Goal: Task Accomplishment & Management: Complete application form

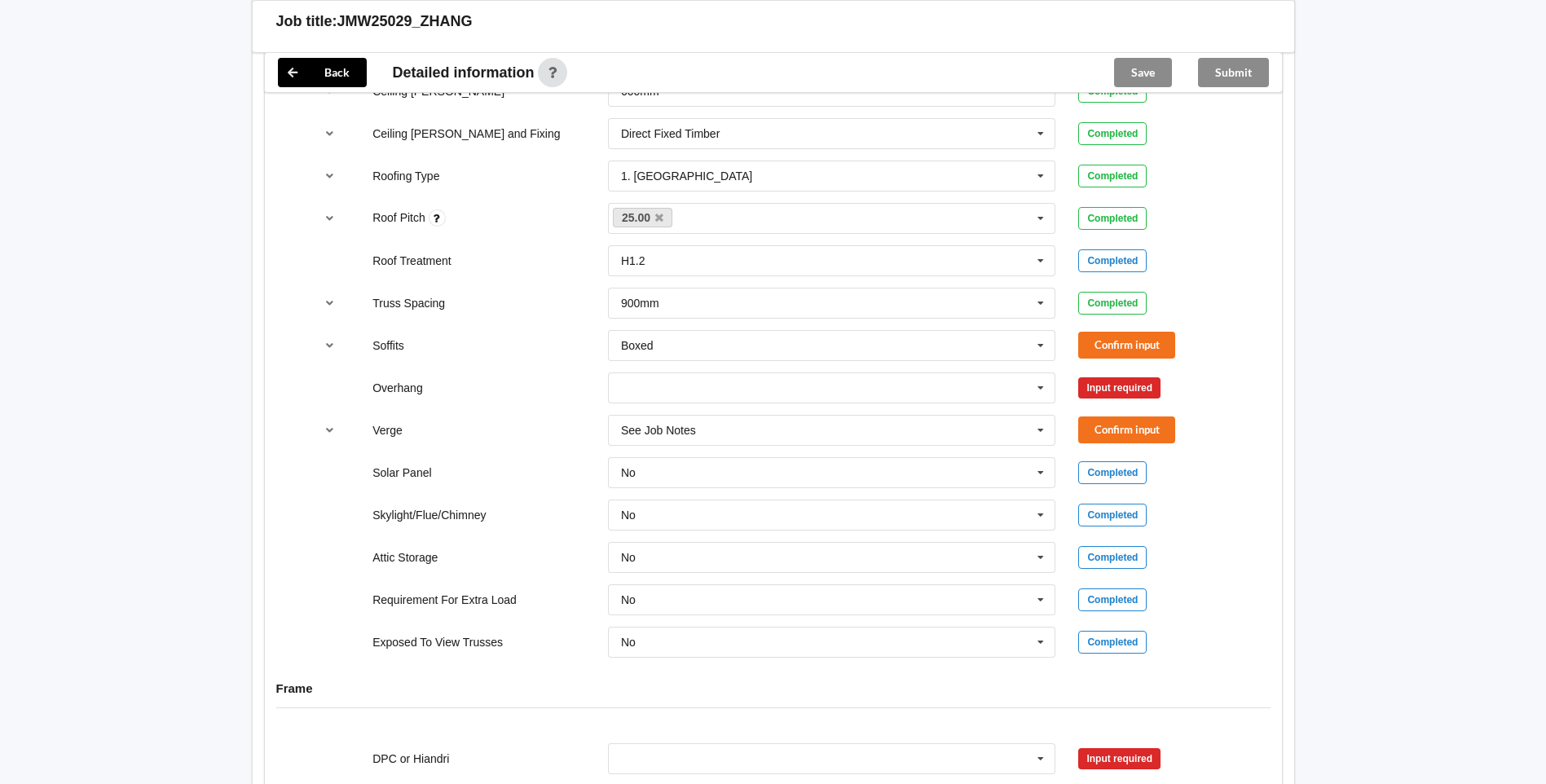
scroll to position [1140, 0]
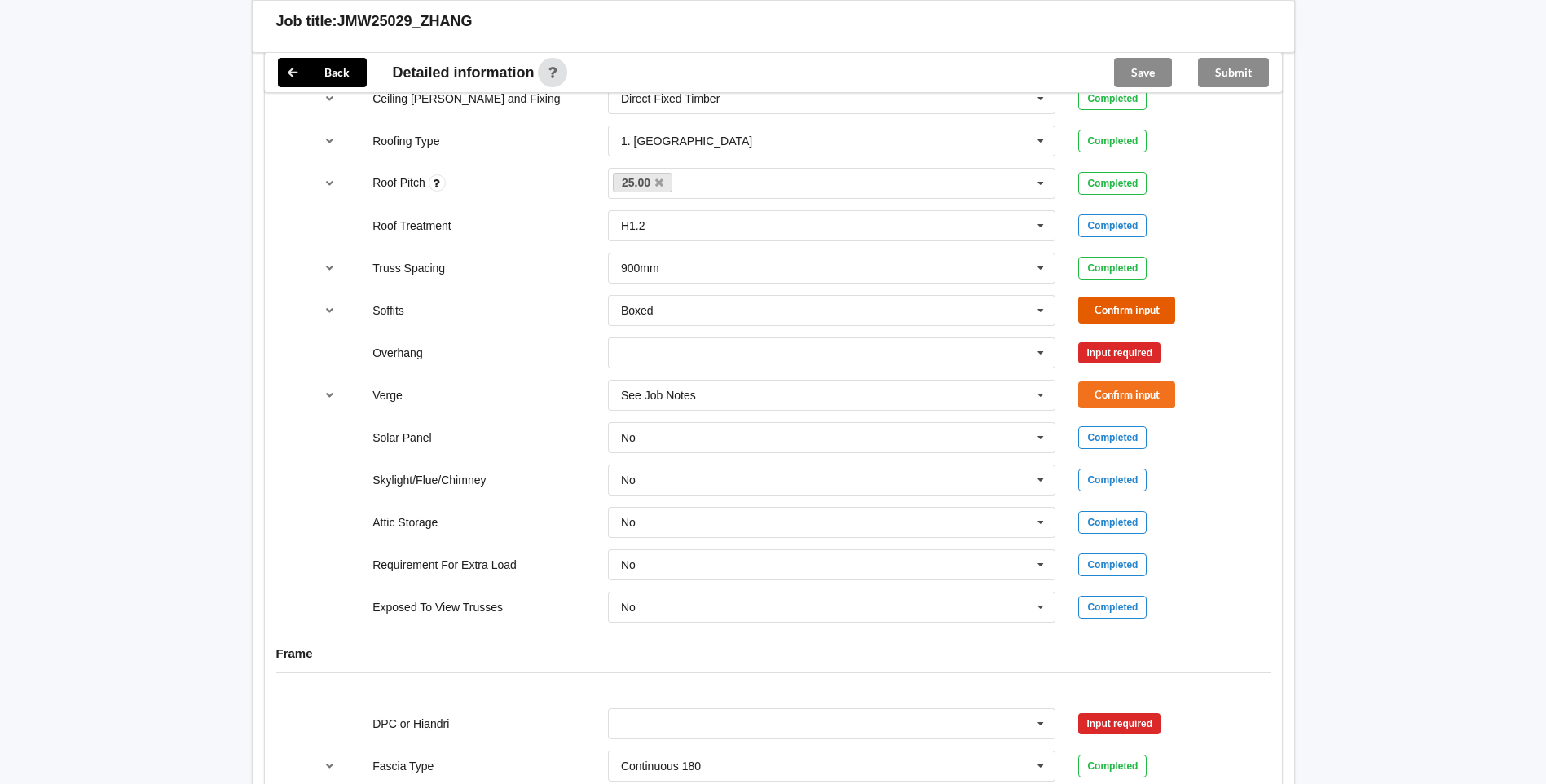
click at [1122, 308] on button "Confirm input" at bounding box center [1127, 309] width 97 height 27
click at [1036, 352] on icon at bounding box center [1041, 353] width 25 height 30
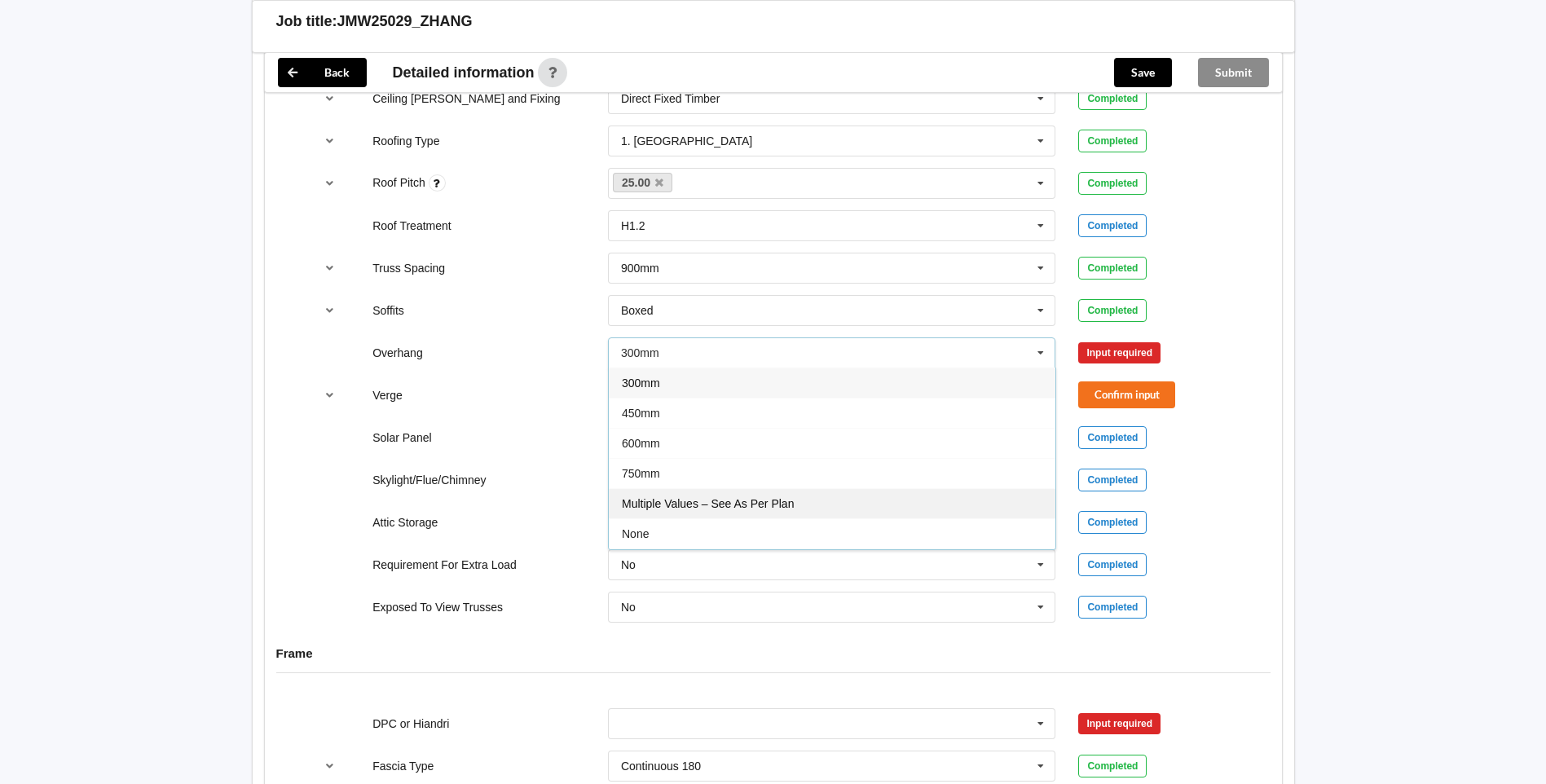
drag, startPoint x: 838, startPoint y: 507, endPoint x: 872, endPoint y: 483, distance: 41.6
click at [839, 507] on div "Multiple Values – See As Per Plan" at bounding box center [831, 502] width 446 height 30
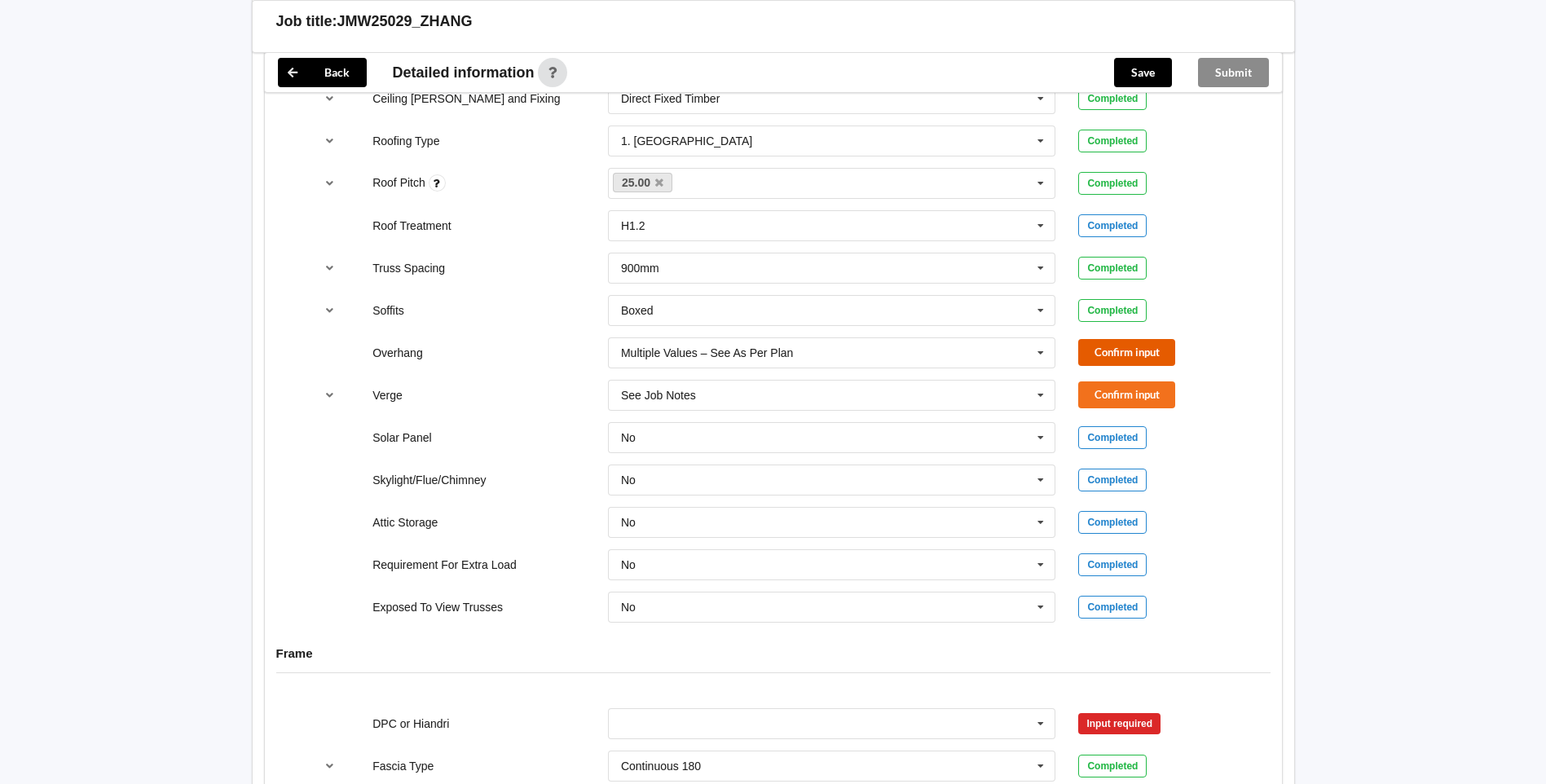
click at [1112, 352] on button "Confirm input" at bounding box center [1127, 352] width 97 height 27
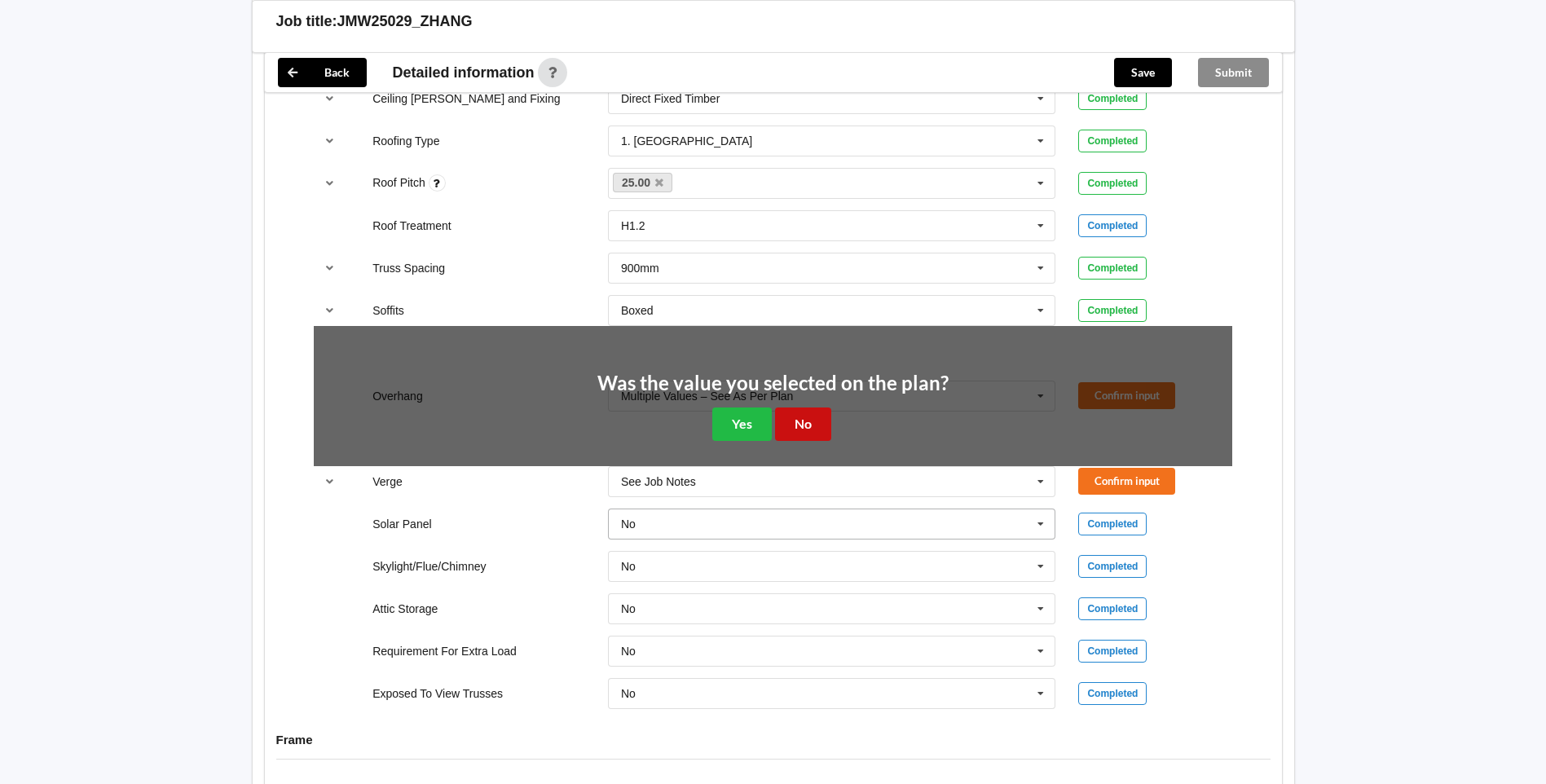
click at [830, 432] on button "No" at bounding box center [802, 424] width 56 height 34
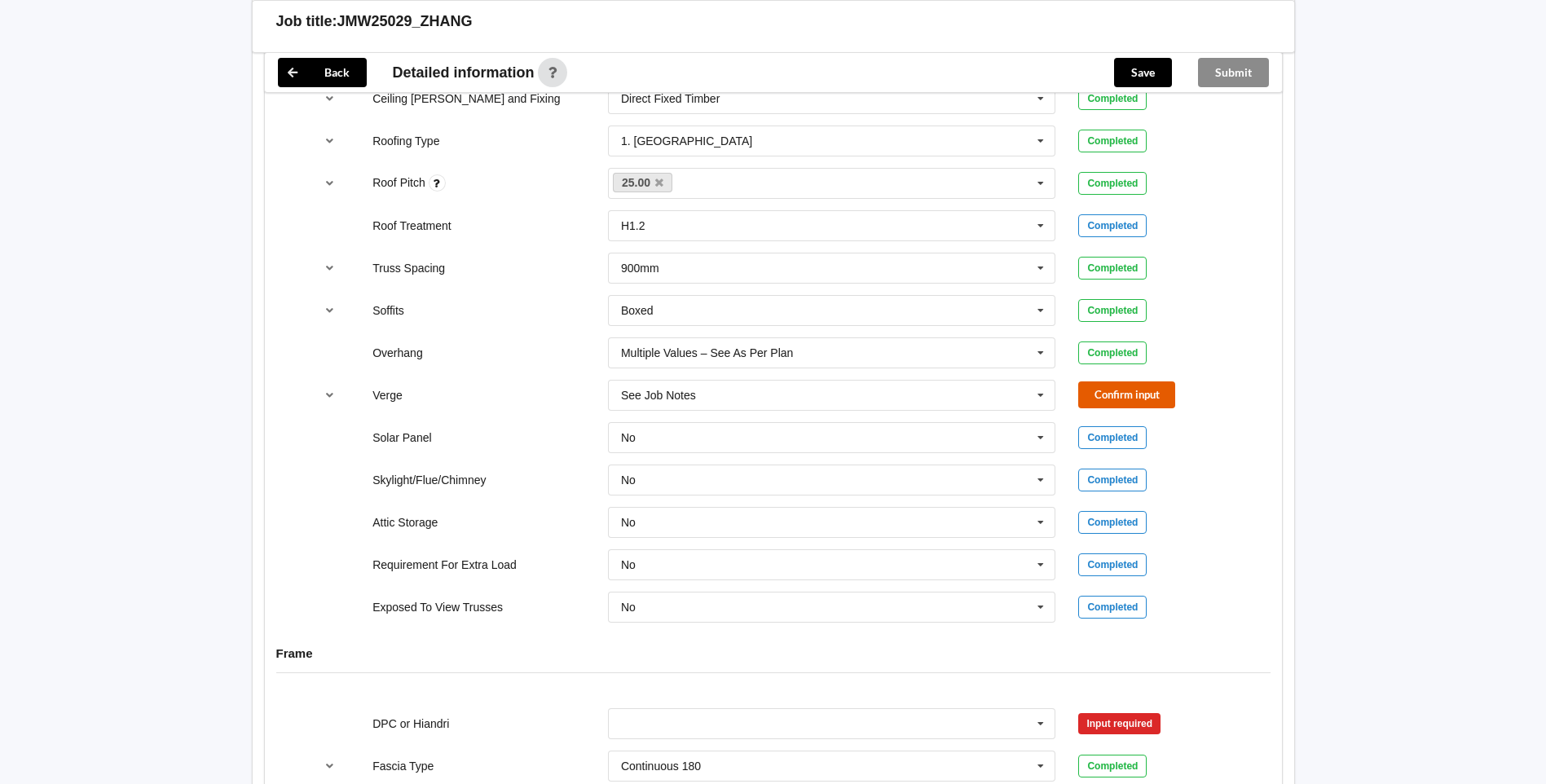
click at [1127, 389] on button "Confirm input" at bounding box center [1127, 394] width 97 height 27
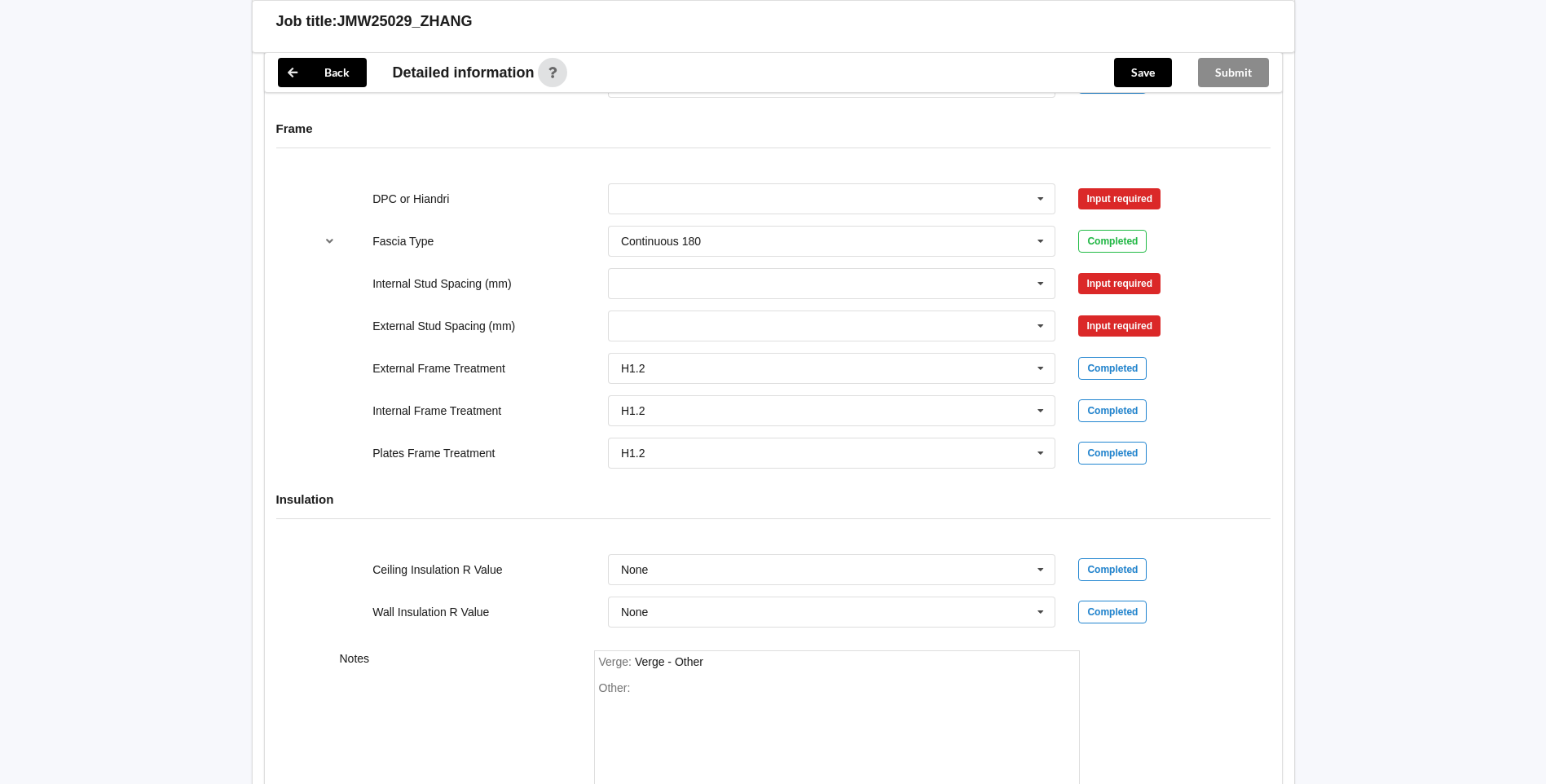
scroll to position [1629, 0]
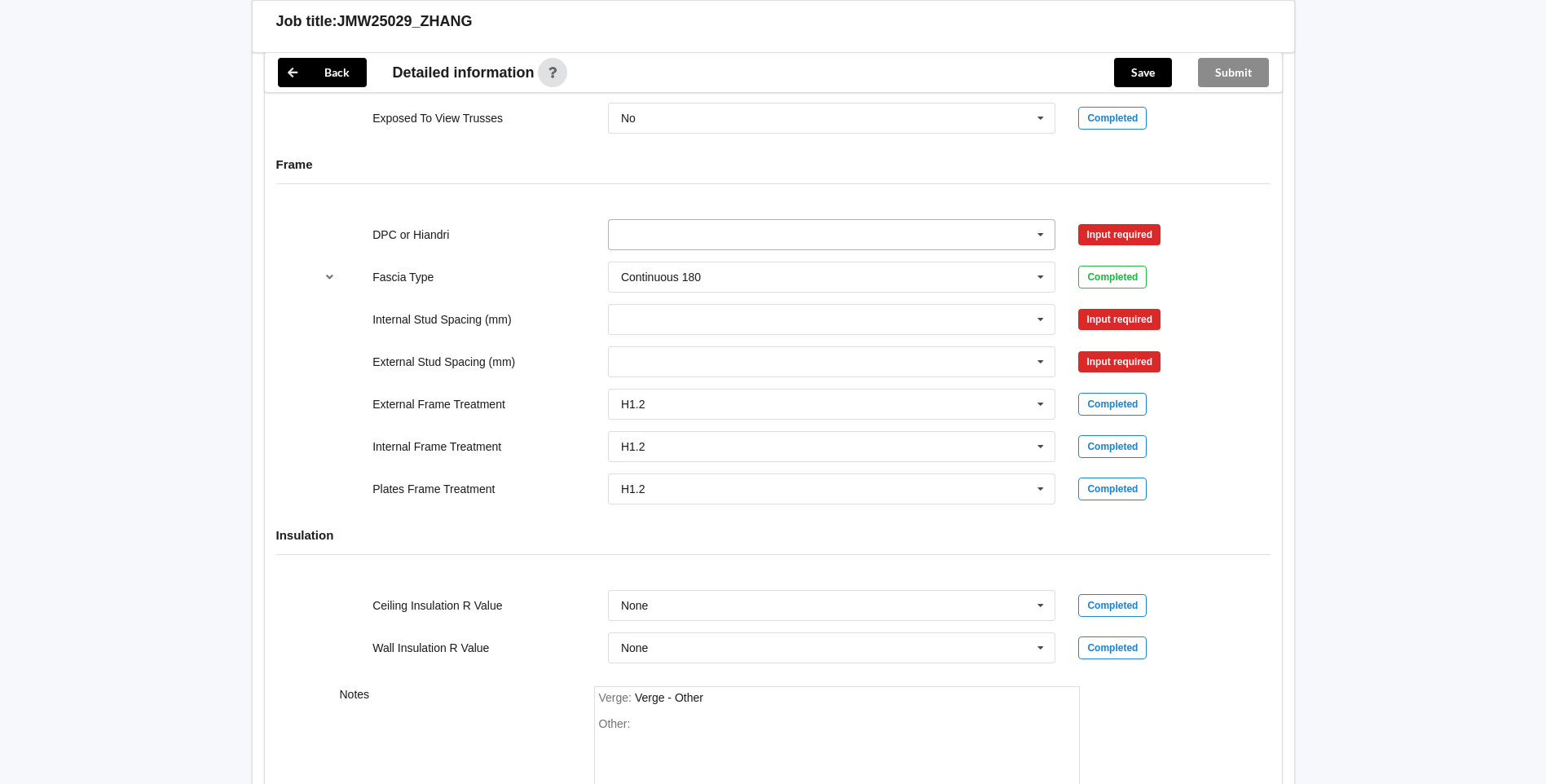
click at [1051, 238] on icon at bounding box center [1041, 234] width 25 height 30
click at [816, 268] on div "DPC Fitted" at bounding box center [831, 264] width 446 height 30
click at [1118, 230] on button "Confirm input" at bounding box center [1127, 233] width 97 height 27
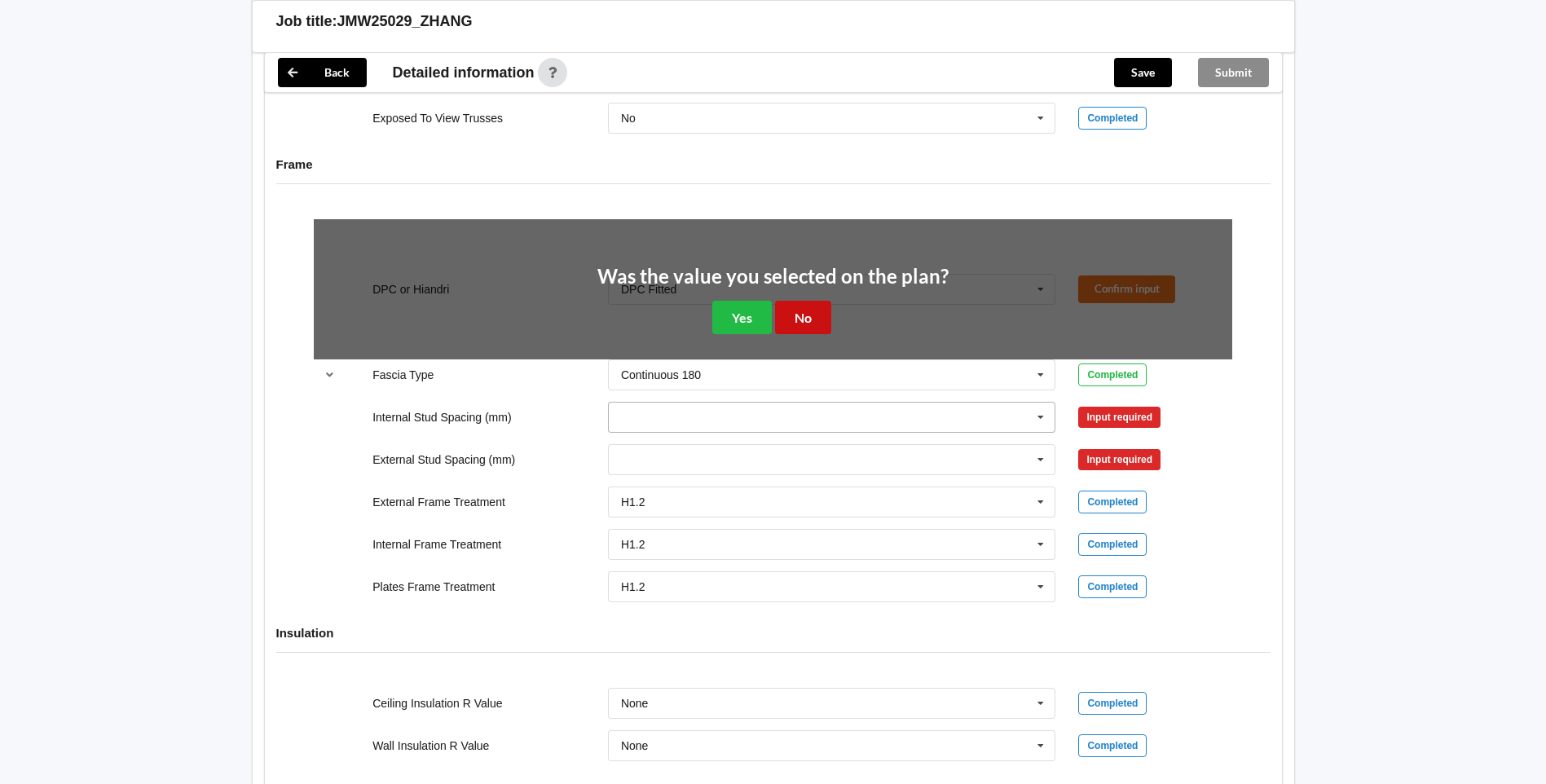
click at [809, 323] on button "No" at bounding box center [802, 317] width 56 height 34
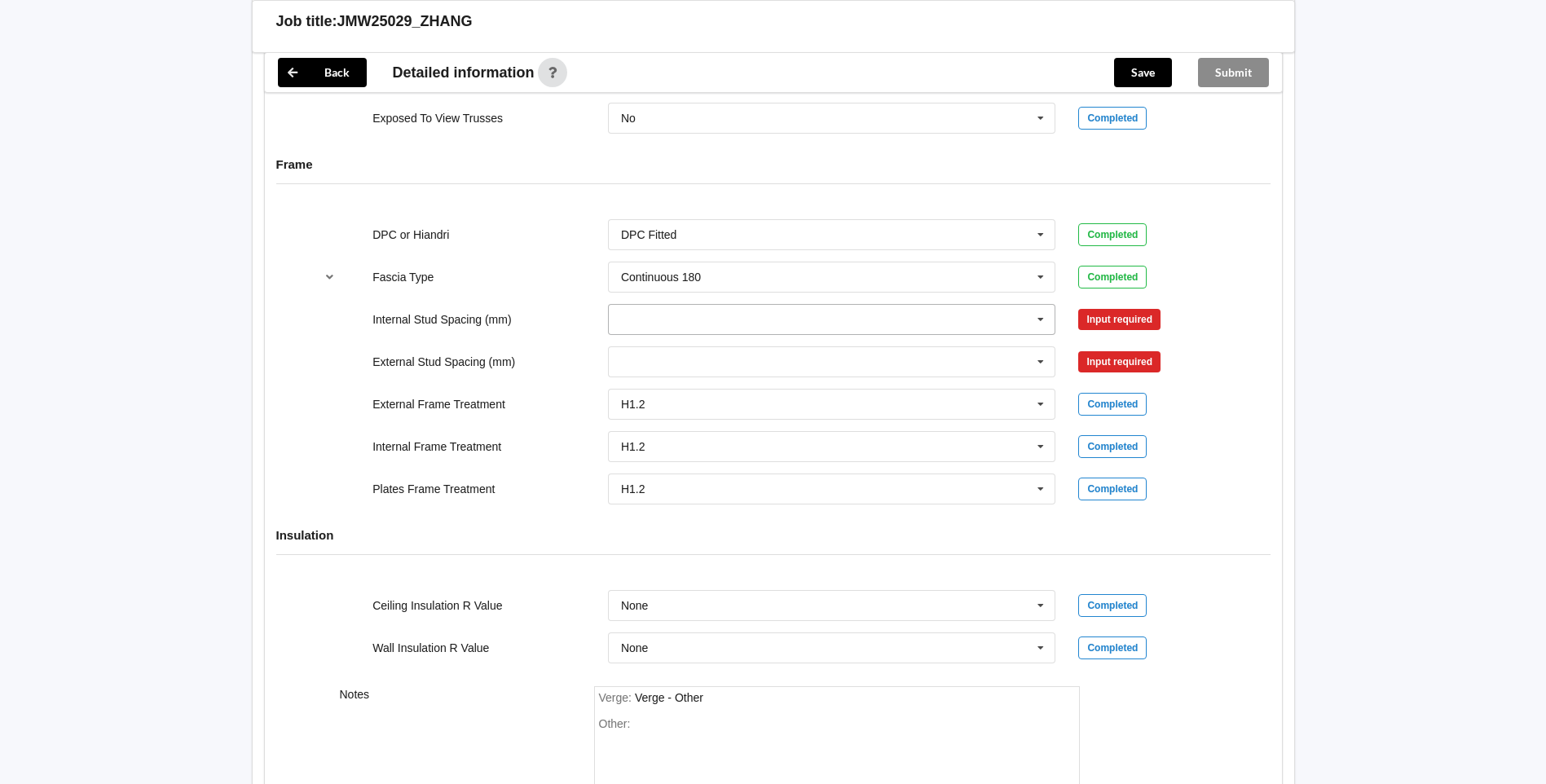
click at [1046, 312] on icon at bounding box center [1041, 319] width 25 height 30
click at [791, 474] on div "600" at bounding box center [831, 470] width 446 height 30
click at [1155, 309] on button "Confirm input" at bounding box center [1127, 318] width 97 height 27
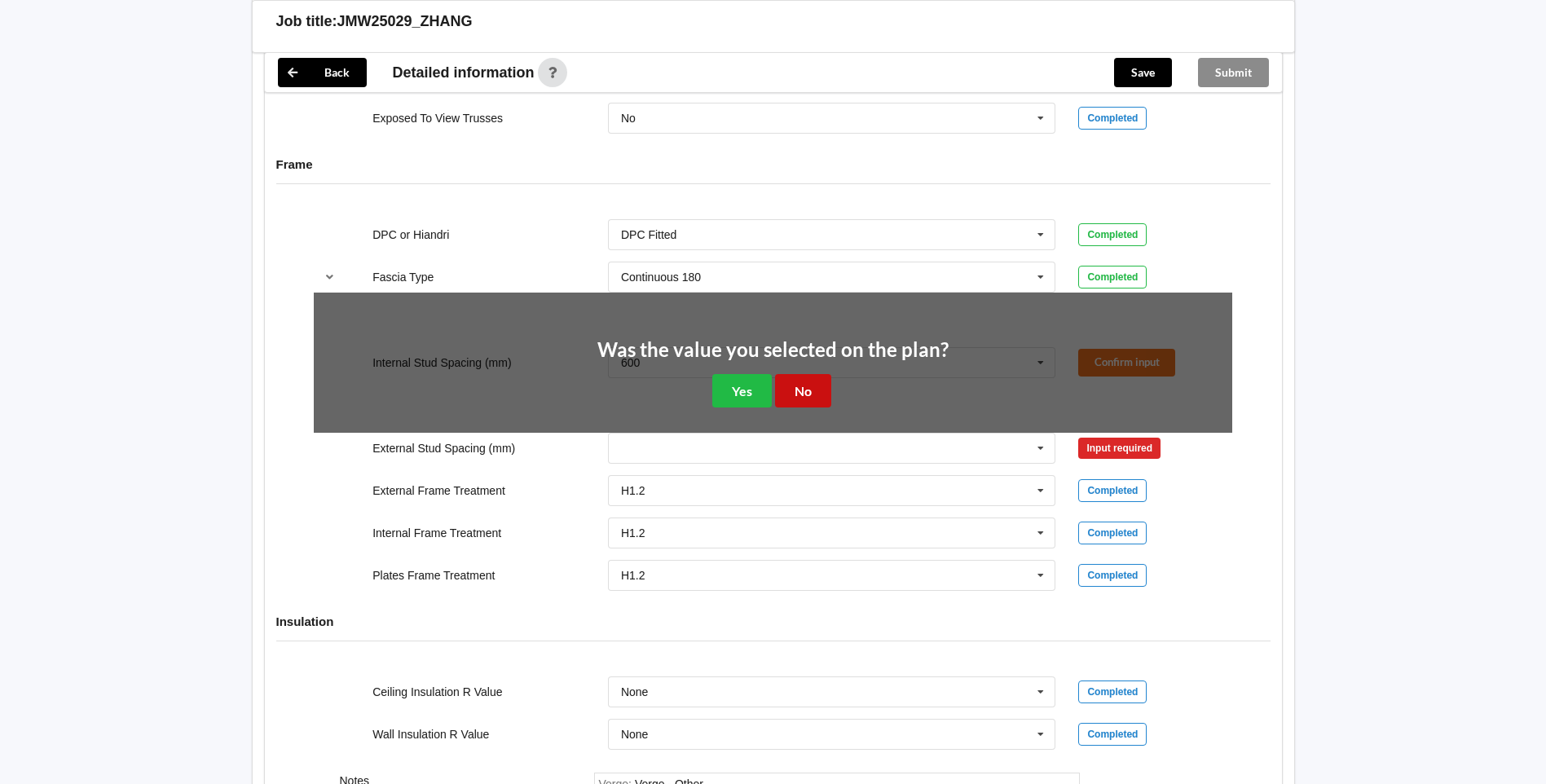
click at [821, 392] on button "No" at bounding box center [802, 391] width 56 height 34
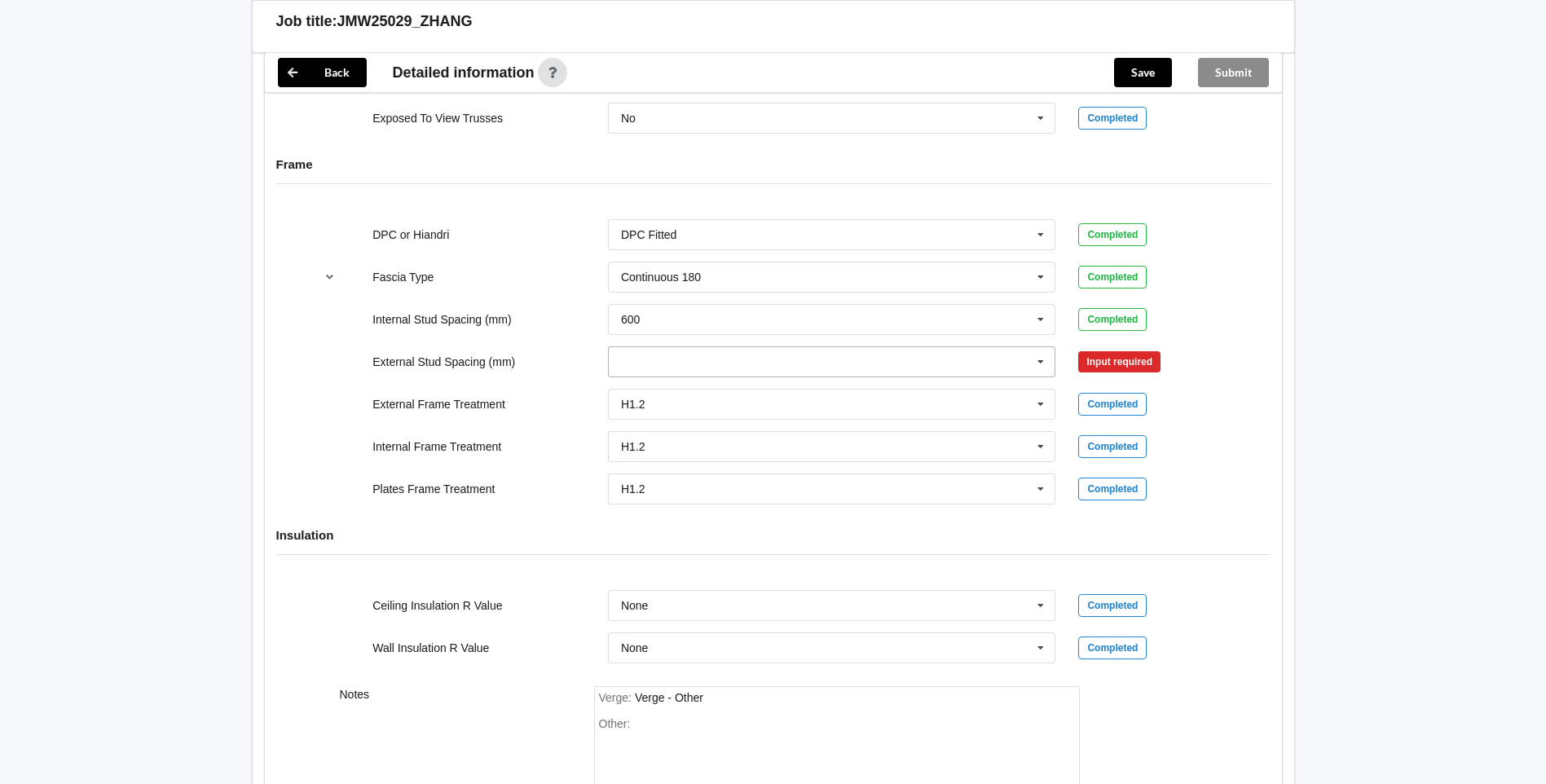
drag, startPoint x: 1063, startPoint y: 368, endPoint x: 1054, endPoint y: 368, distance: 9.0
click at [1061, 368] on div "300 400 450 500 600 800 Multiple Values – See As Per Plan None See Job Notes" at bounding box center [832, 362] width 471 height 53
click at [1040, 368] on icon at bounding box center [1041, 362] width 25 height 30
click at [718, 517] on div "600" at bounding box center [831, 512] width 446 height 30
click at [1189, 347] on div "External Stud Spacing (mm) 600 300 400 450 500 600 800 Multiple Values – See As…" at bounding box center [773, 362] width 942 height 53
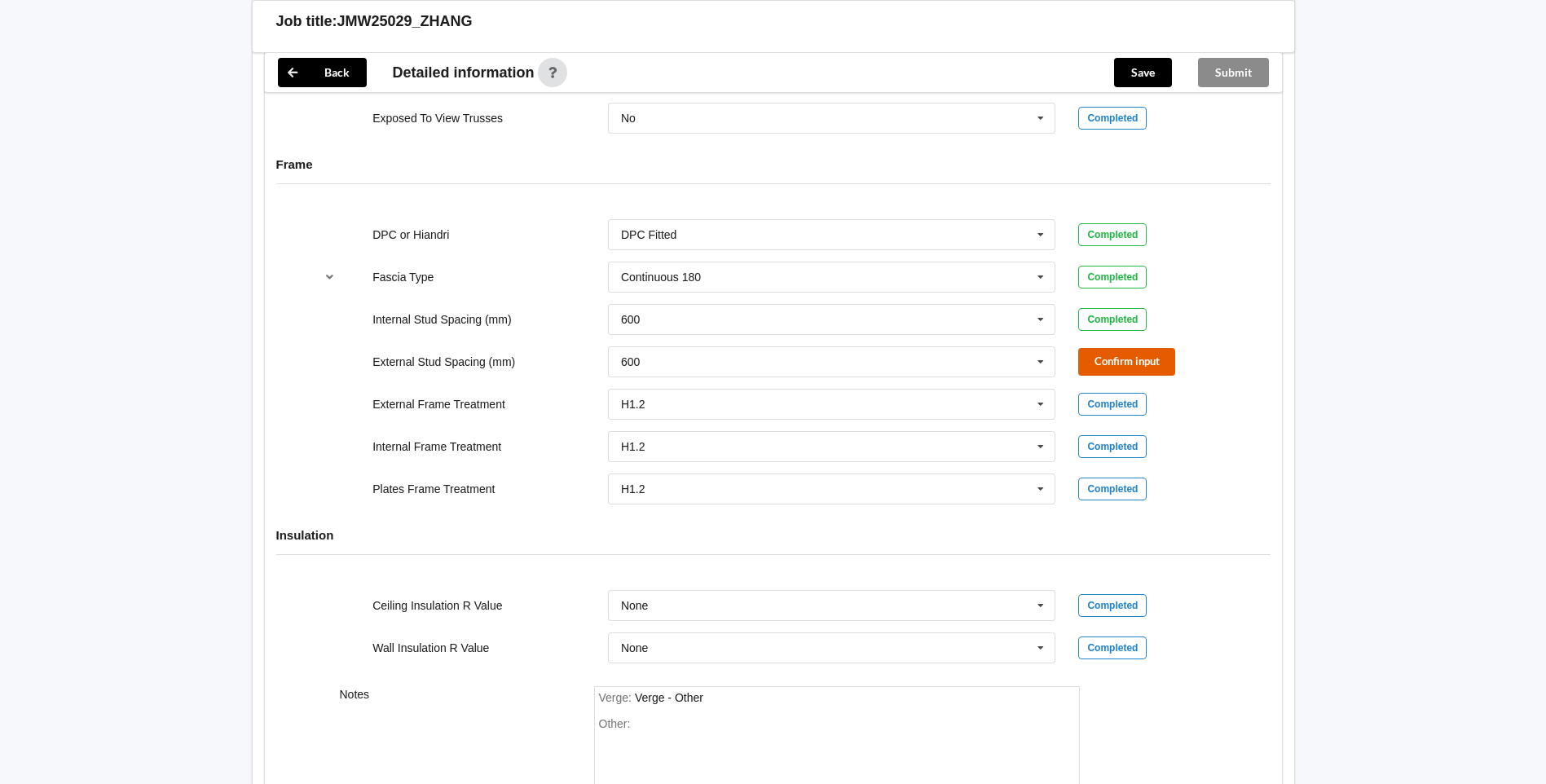
click at [1112, 368] on button "Confirm input" at bounding box center [1127, 361] width 97 height 27
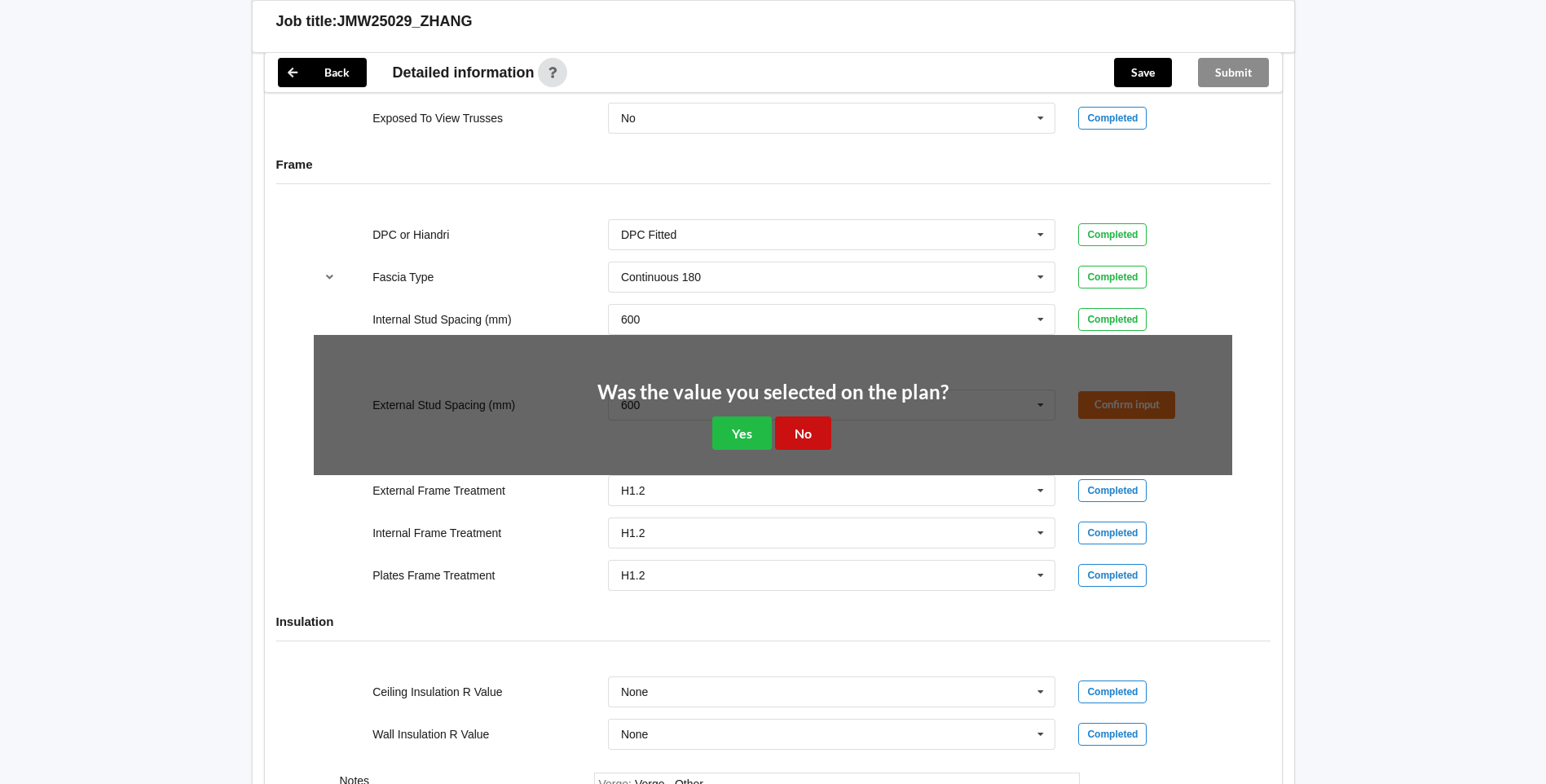
click at [806, 438] on button "No" at bounding box center [802, 433] width 56 height 34
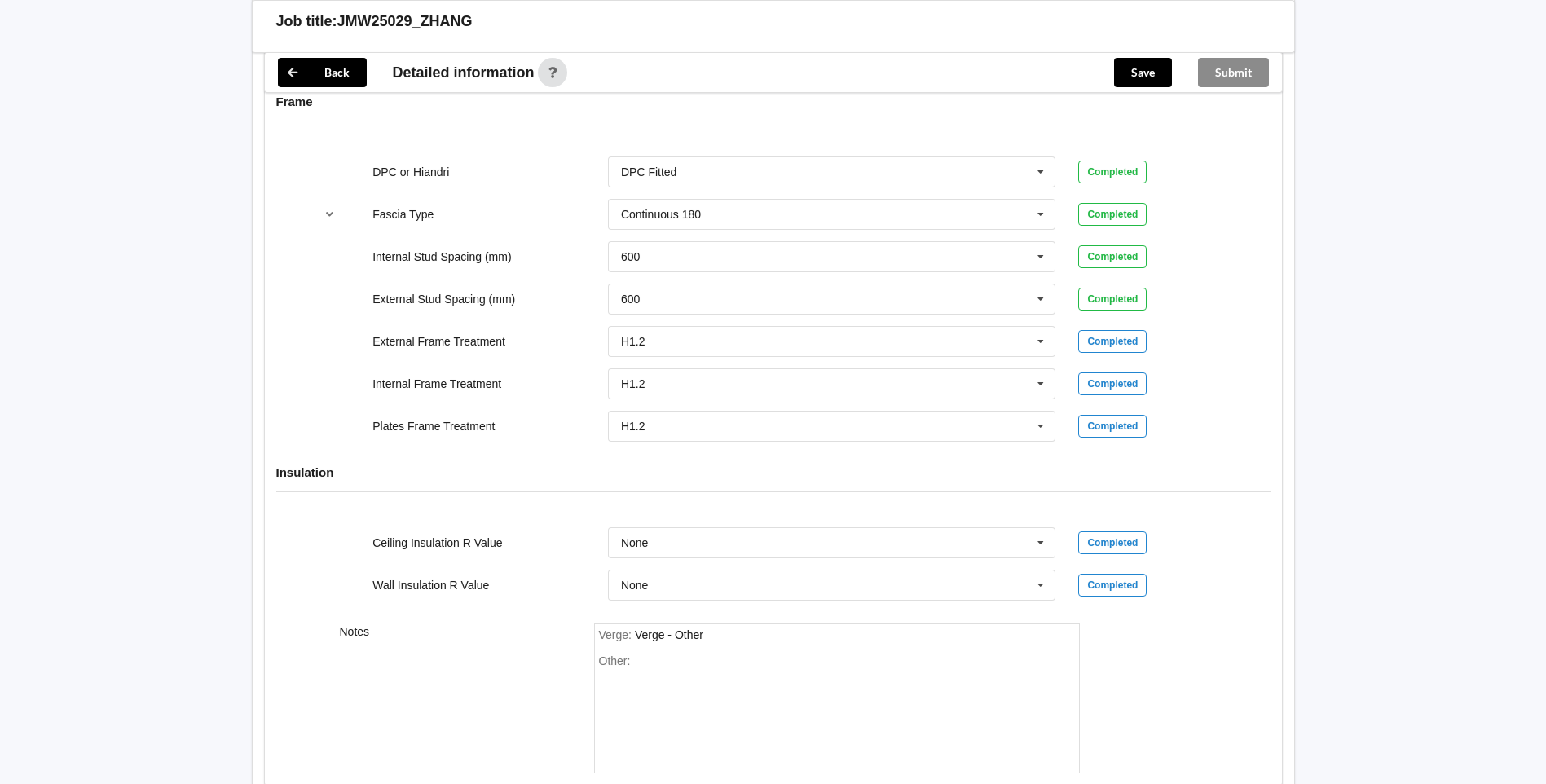
scroll to position [1798, 0]
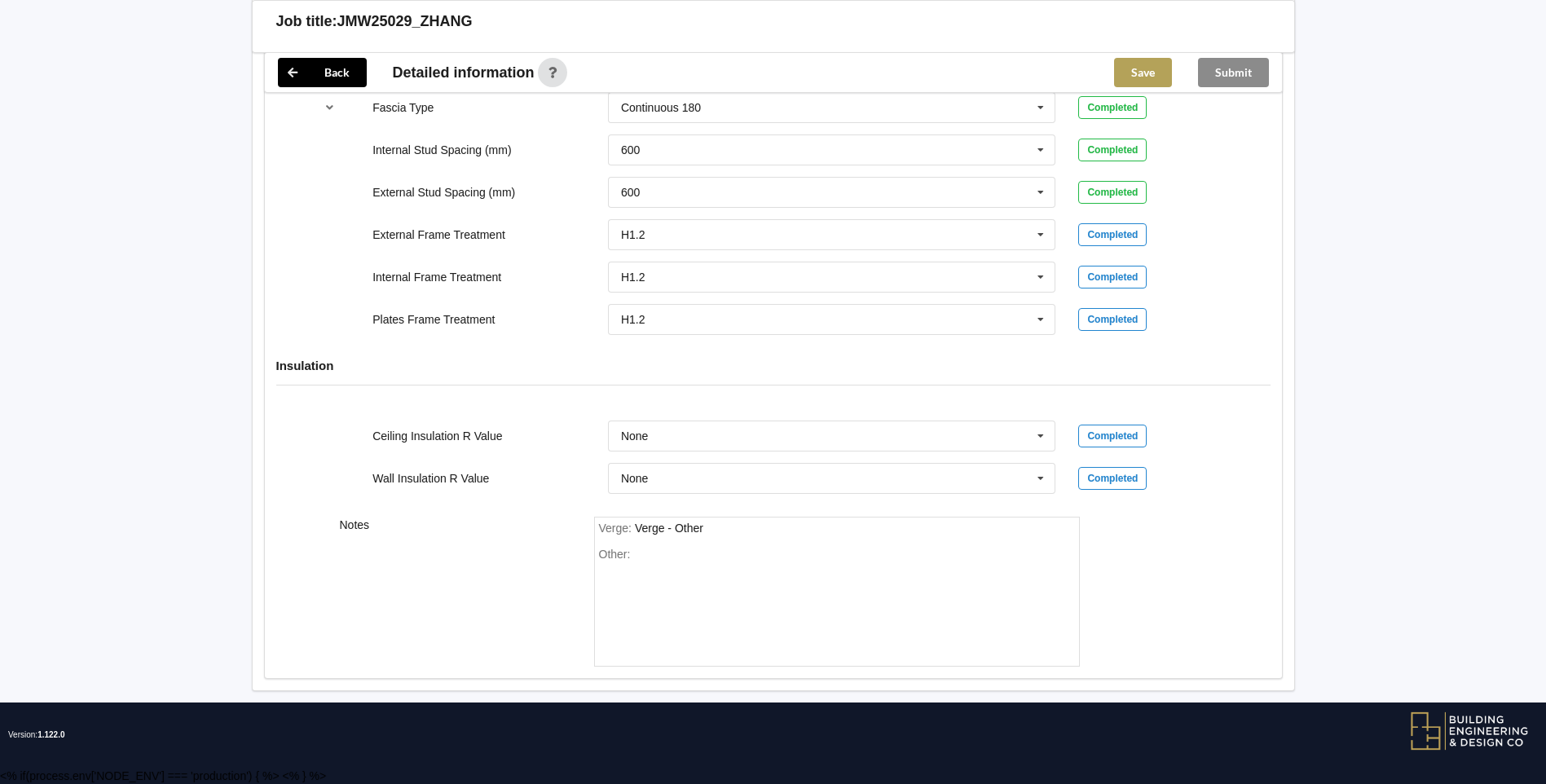
click at [1149, 81] on button "Save" at bounding box center [1142, 72] width 57 height 30
click at [1201, 76] on button "Submit" at bounding box center [1233, 72] width 71 height 30
click at [315, 80] on button "Back" at bounding box center [322, 72] width 89 height 30
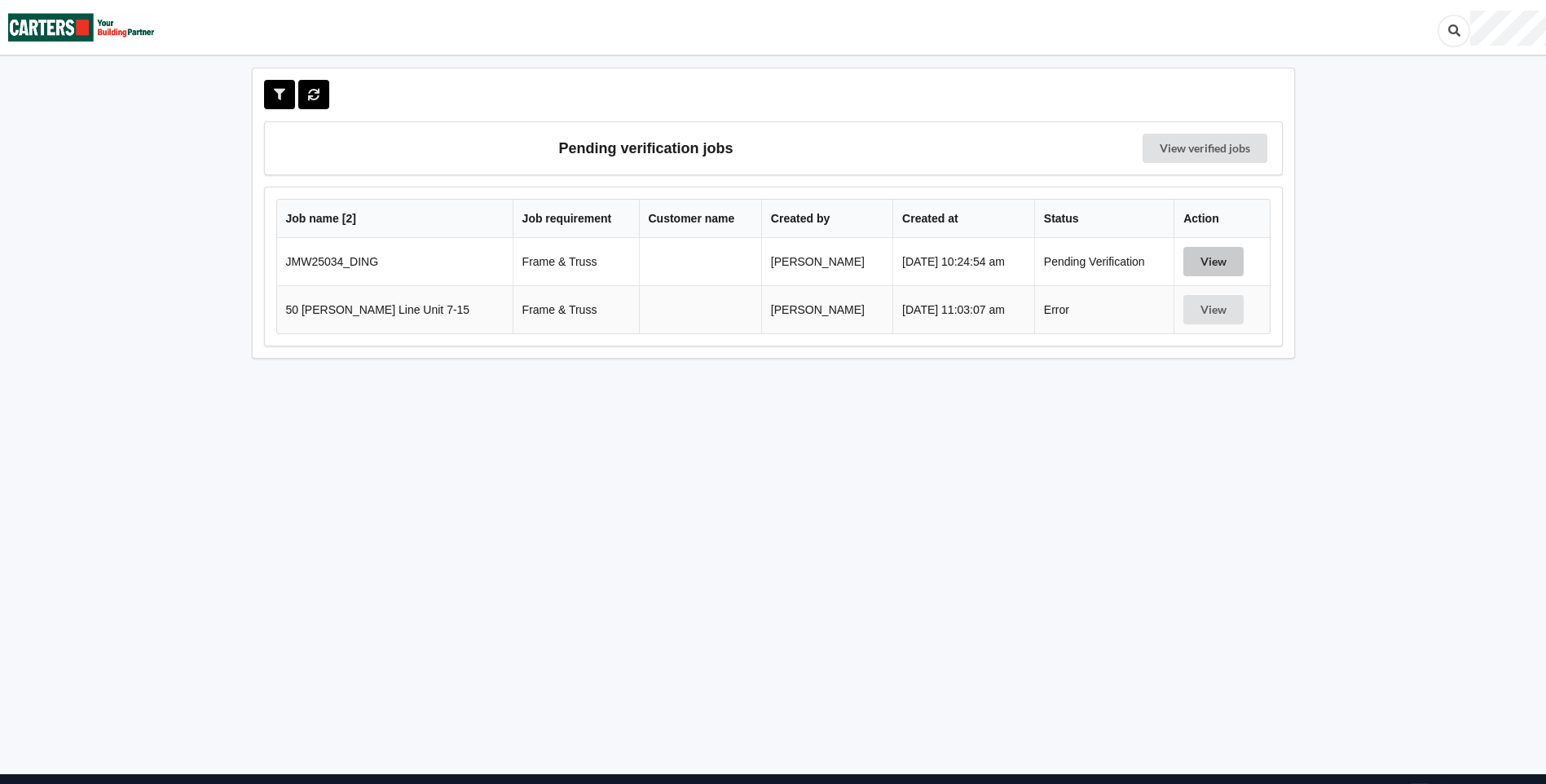
click at [1205, 271] on button "View" at bounding box center [1213, 262] width 60 height 30
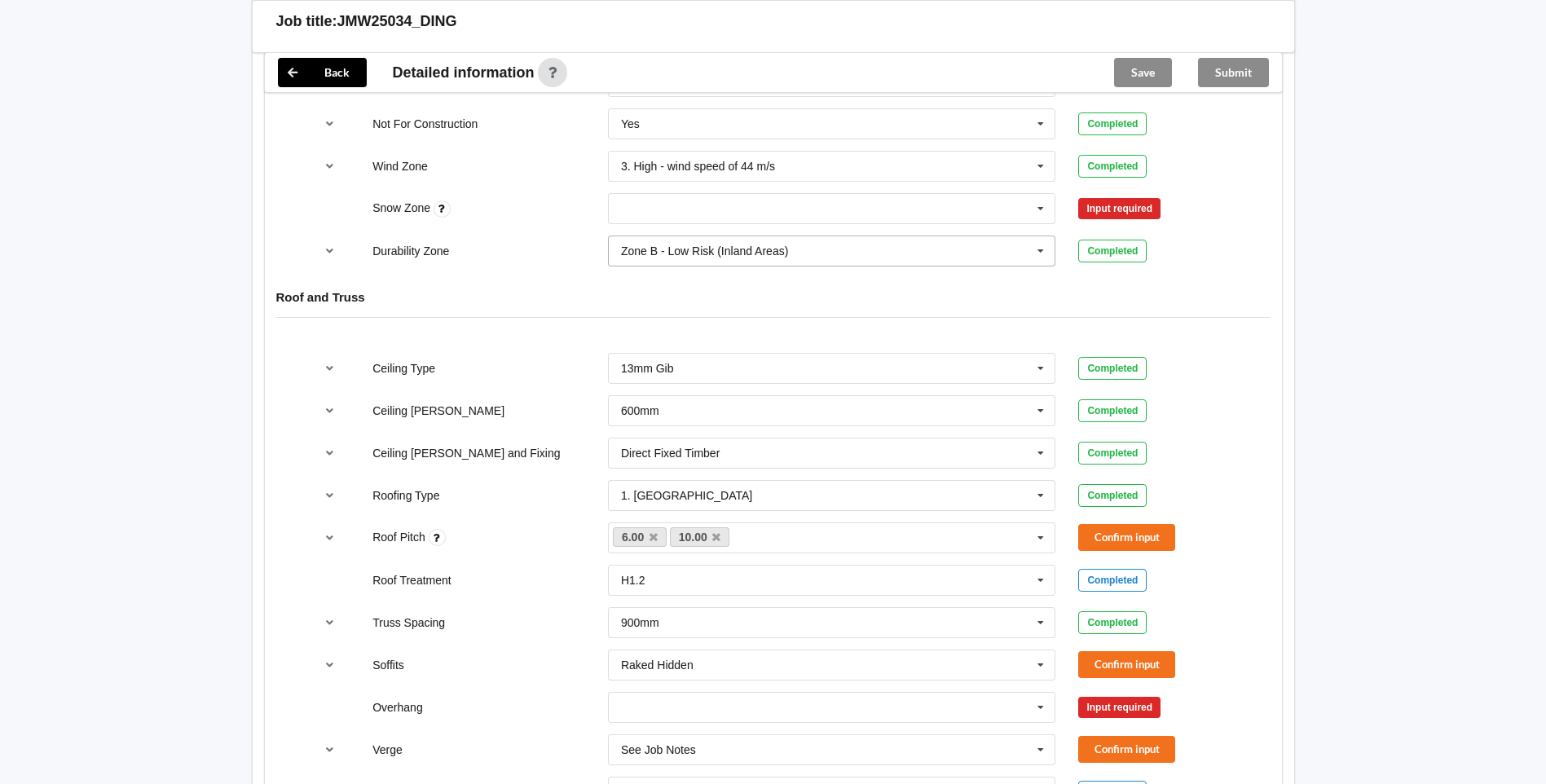
scroll to position [815, 0]
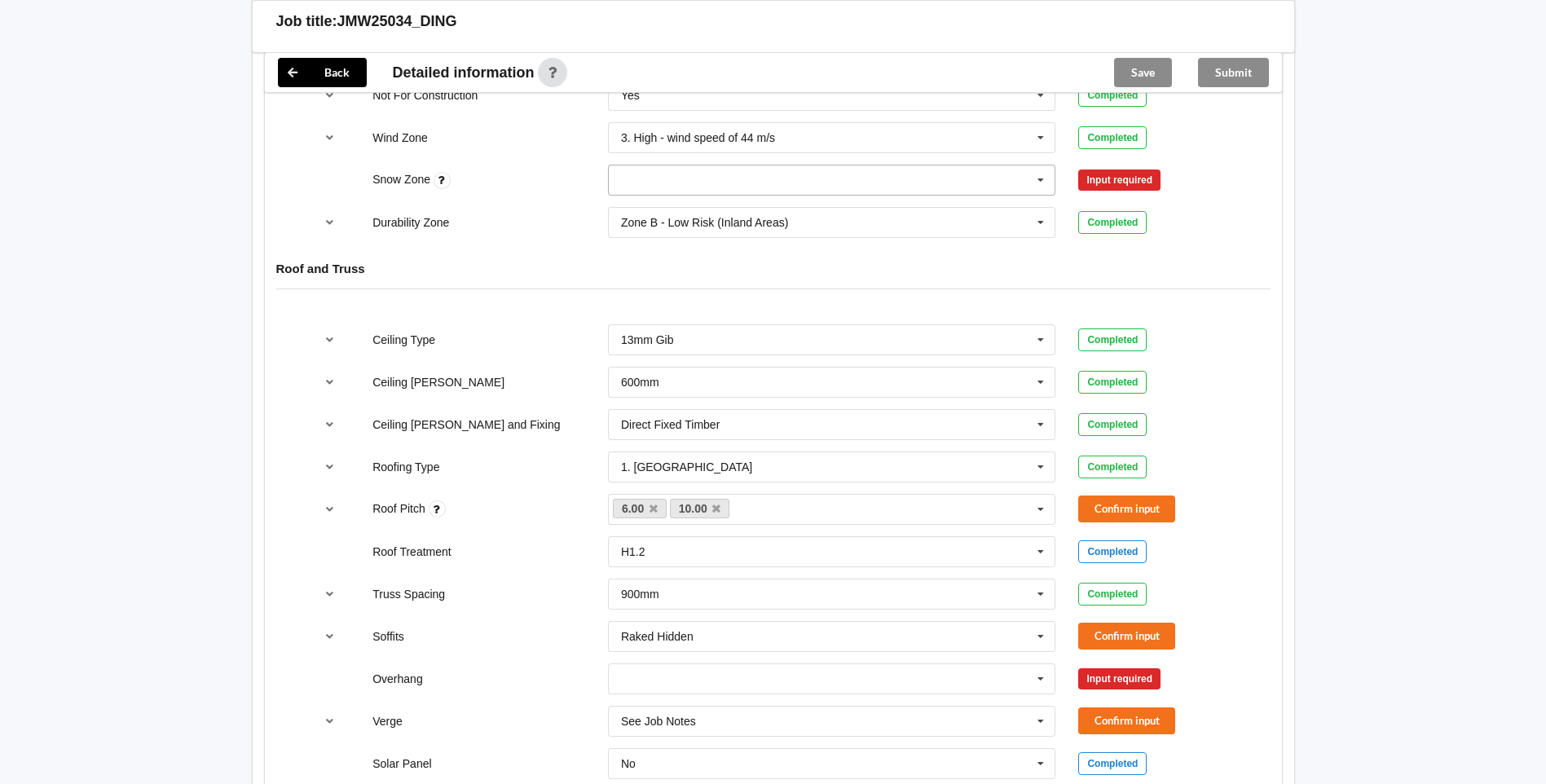
click at [1038, 189] on icon at bounding box center [1041, 180] width 25 height 30
click at [705, 240] on div "N1" at bounding box center [831, 239] width 446 height 30
click at [1119, 178] on button "Confirm input" at bounding box center [1127, 180] width 97 height 27
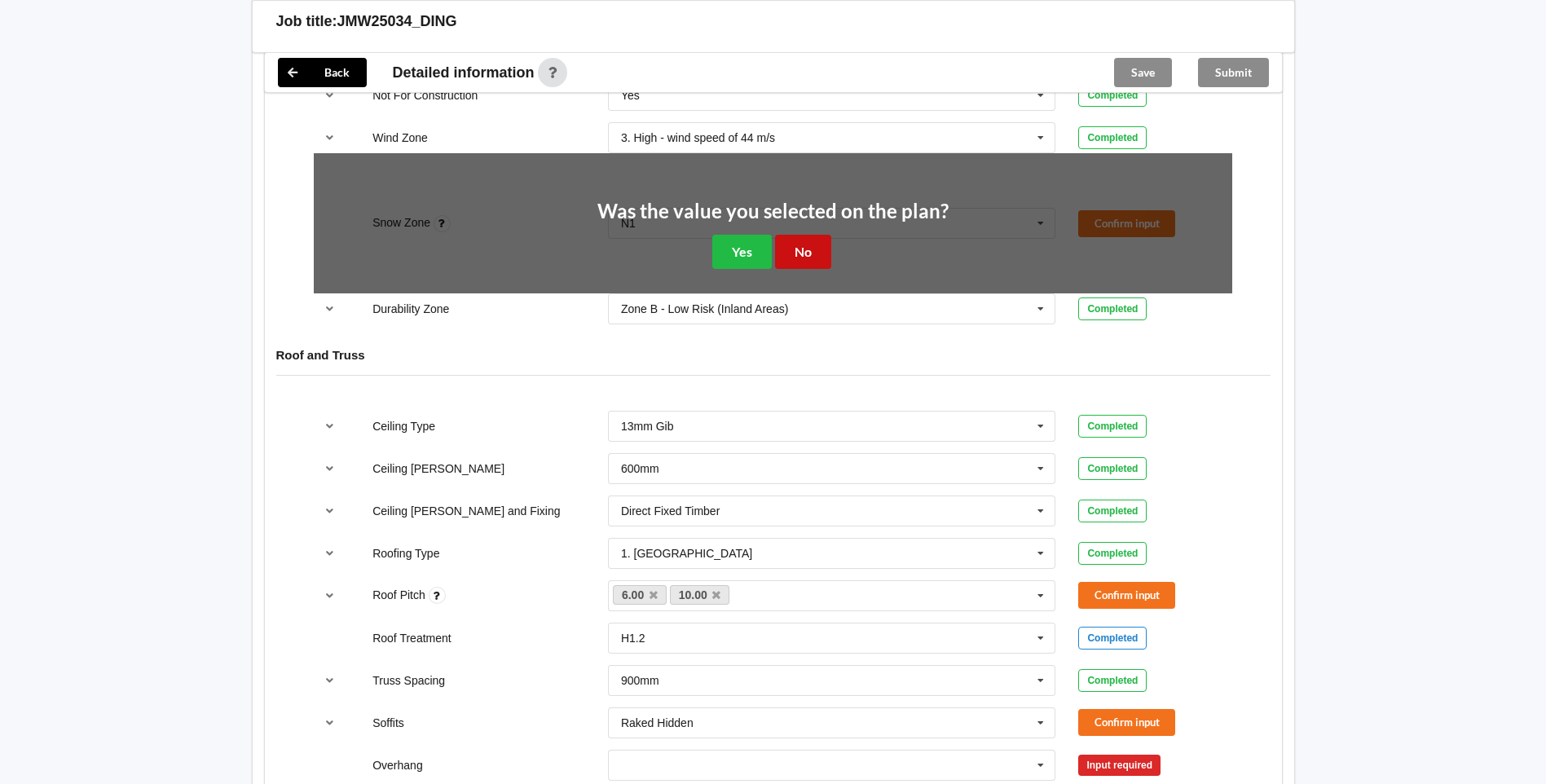
click at [800, 258] on button "No" at bounding box center [802, 251] width 56 height 34
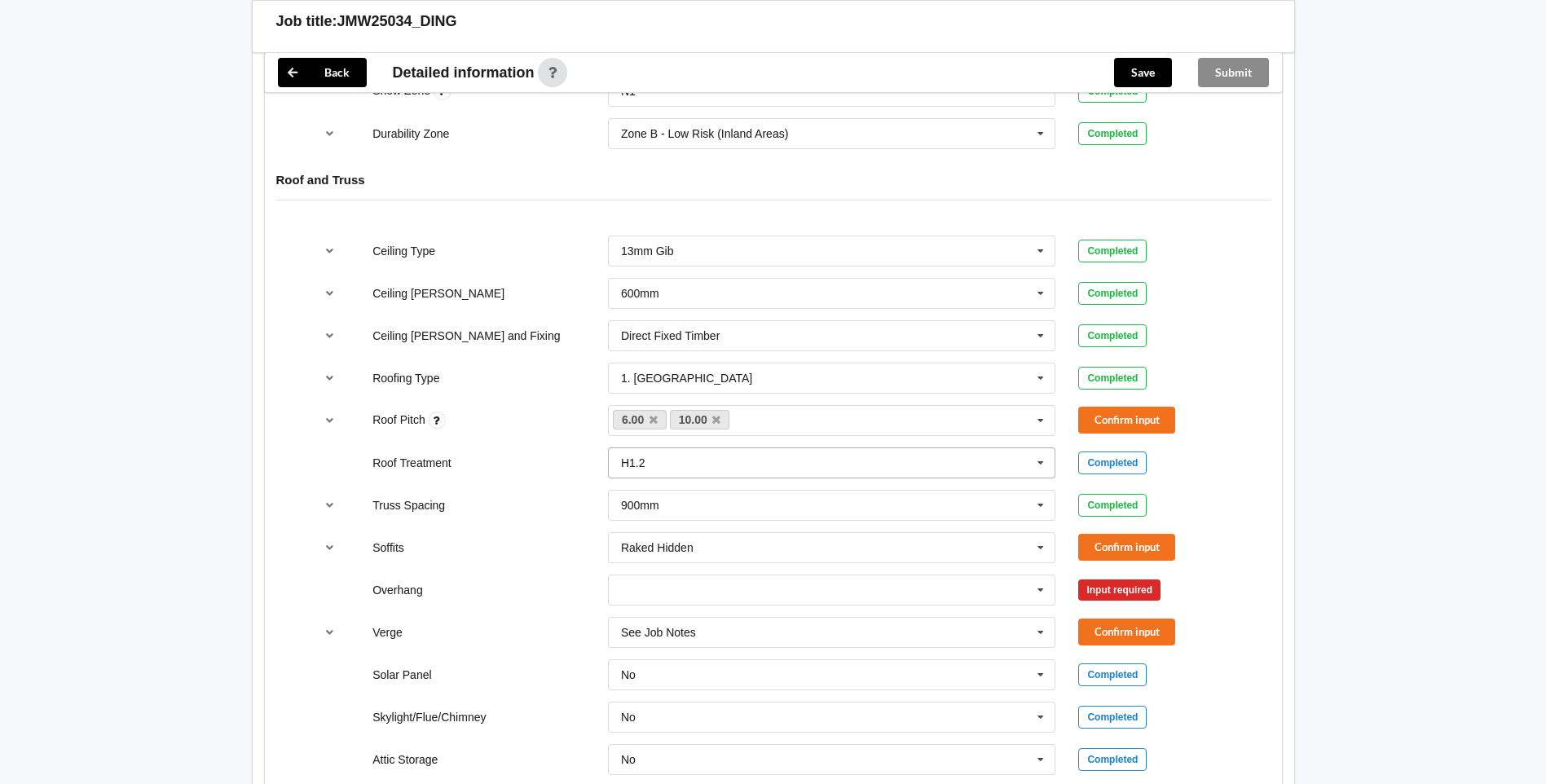
scroll to position [1059, 0]
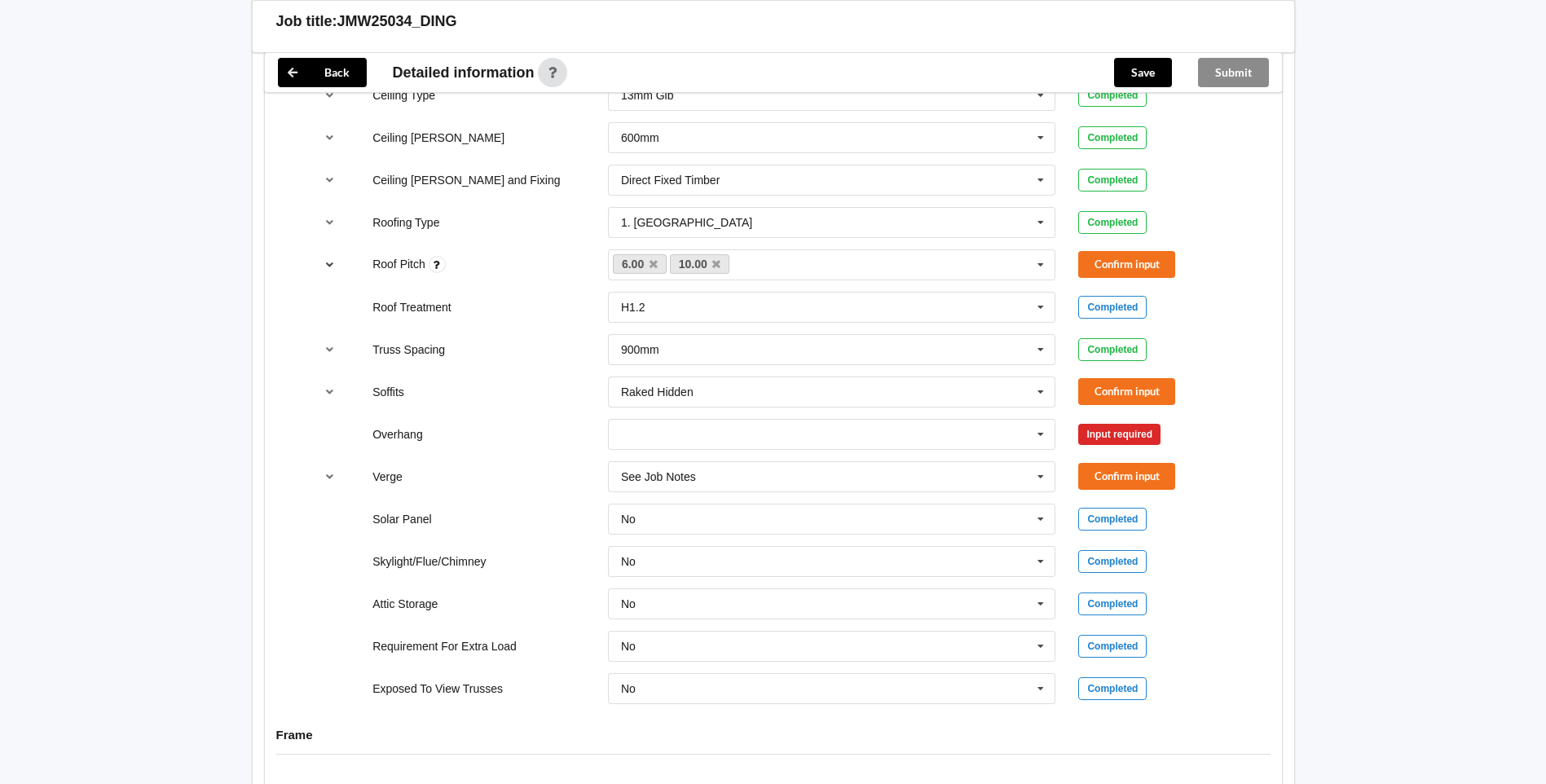
click at [319, 265] on button "reference-toggle" at bounding box center [329, 265] width 32 height 30
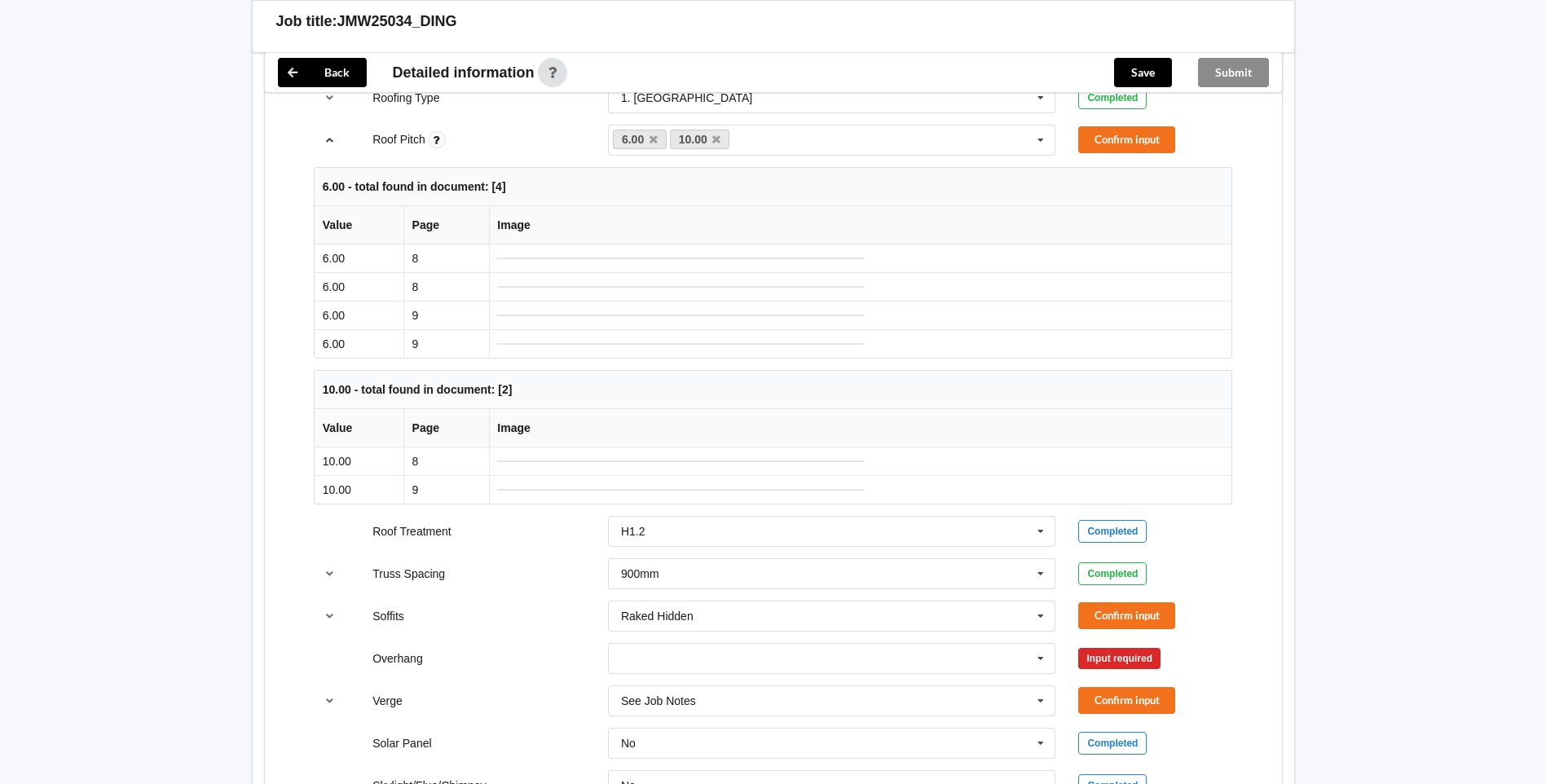
scroll to position [1140, 0]
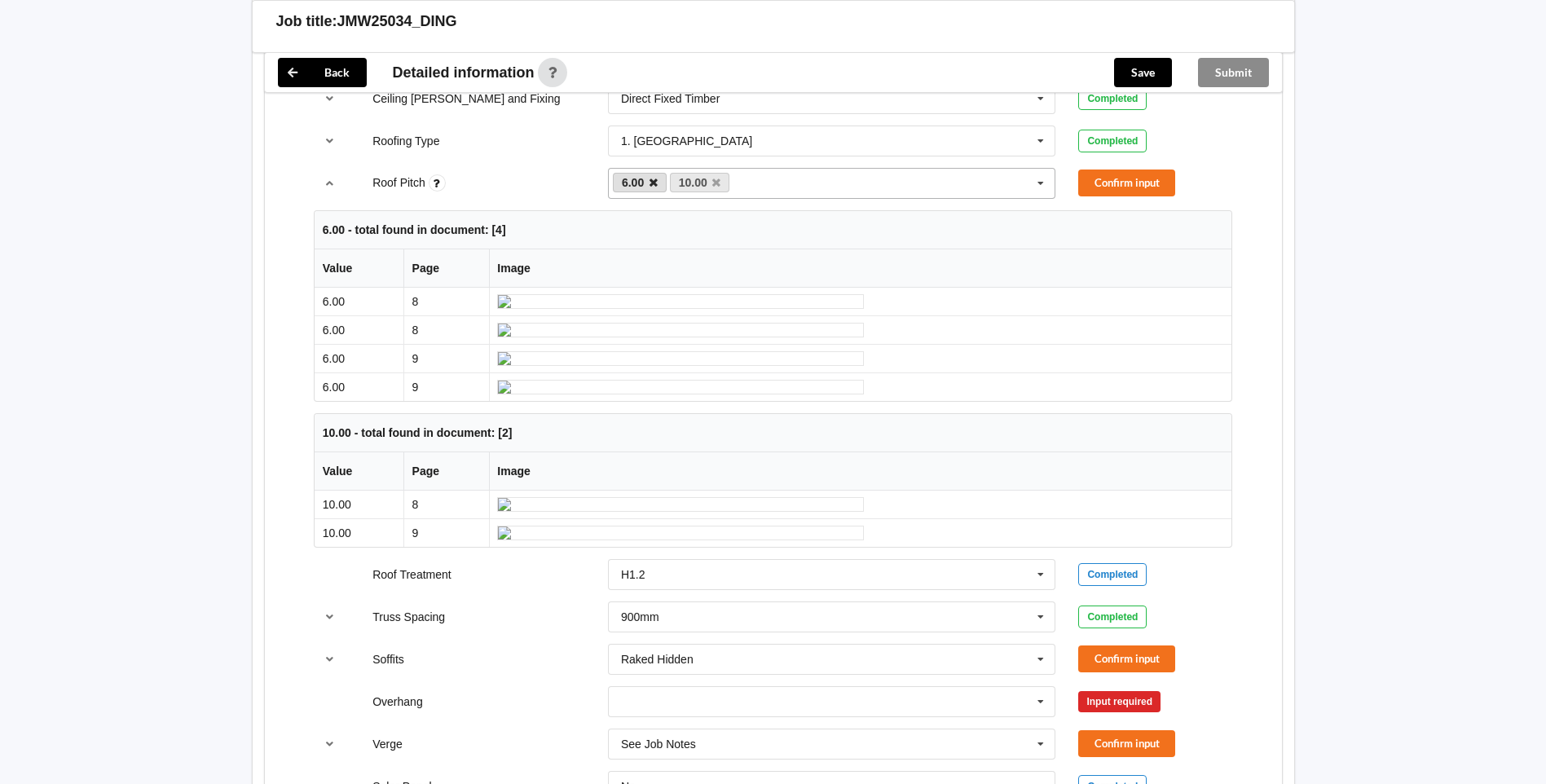
click at [650, 184] on icon at bounding box center [654, 183] width 8 height 11
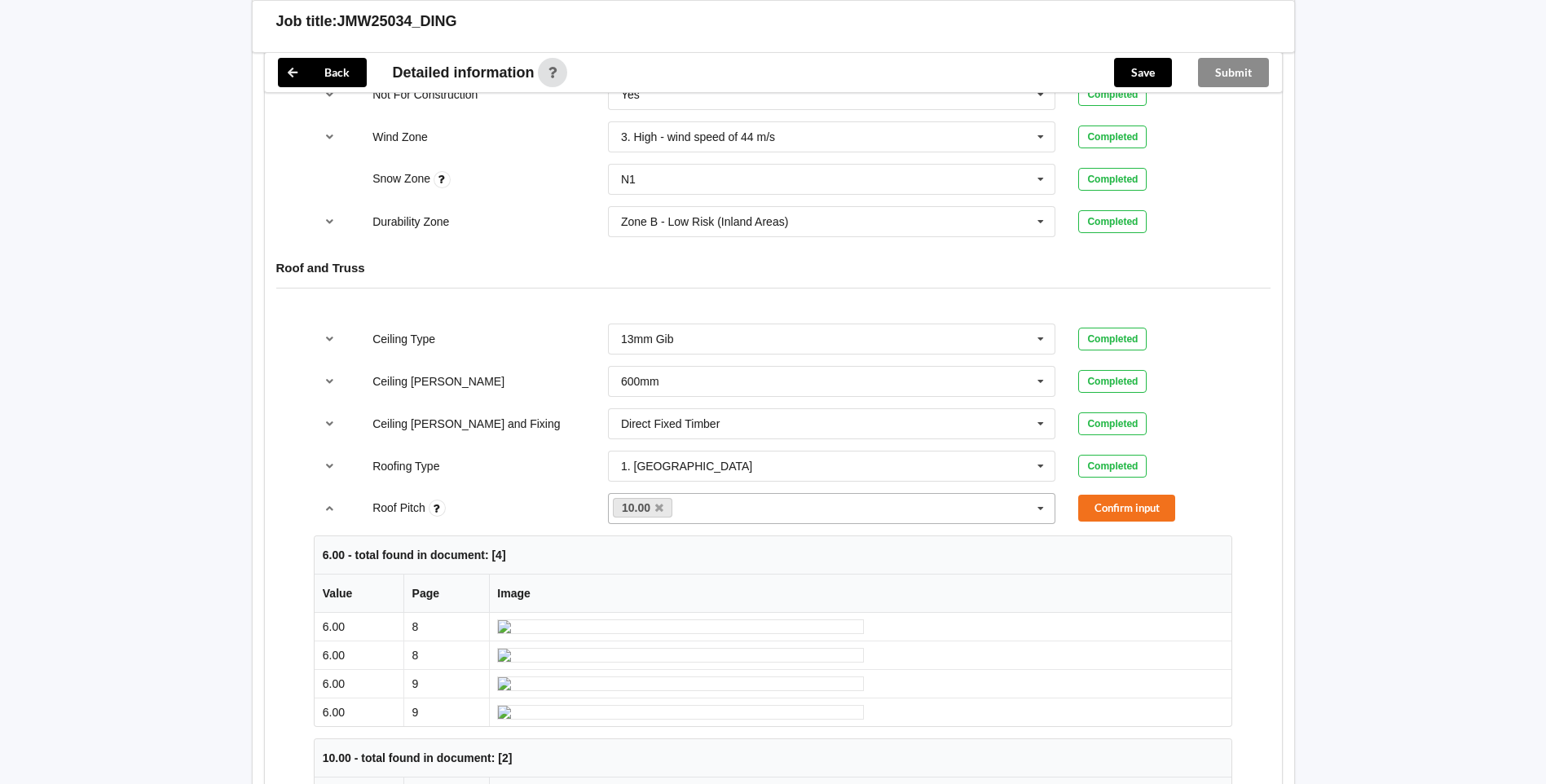
scroll to position [815, 0]
click at [664, 512] on link "10.00" at bounding box center [643, 508] width 60 height 20
click at [663, 509] on icon at bounding box center [659, 508] width 8 height 11
click at [677, 510] on div "6.00 10.00 None" at bounding box center [832, 508] width 448 height 31
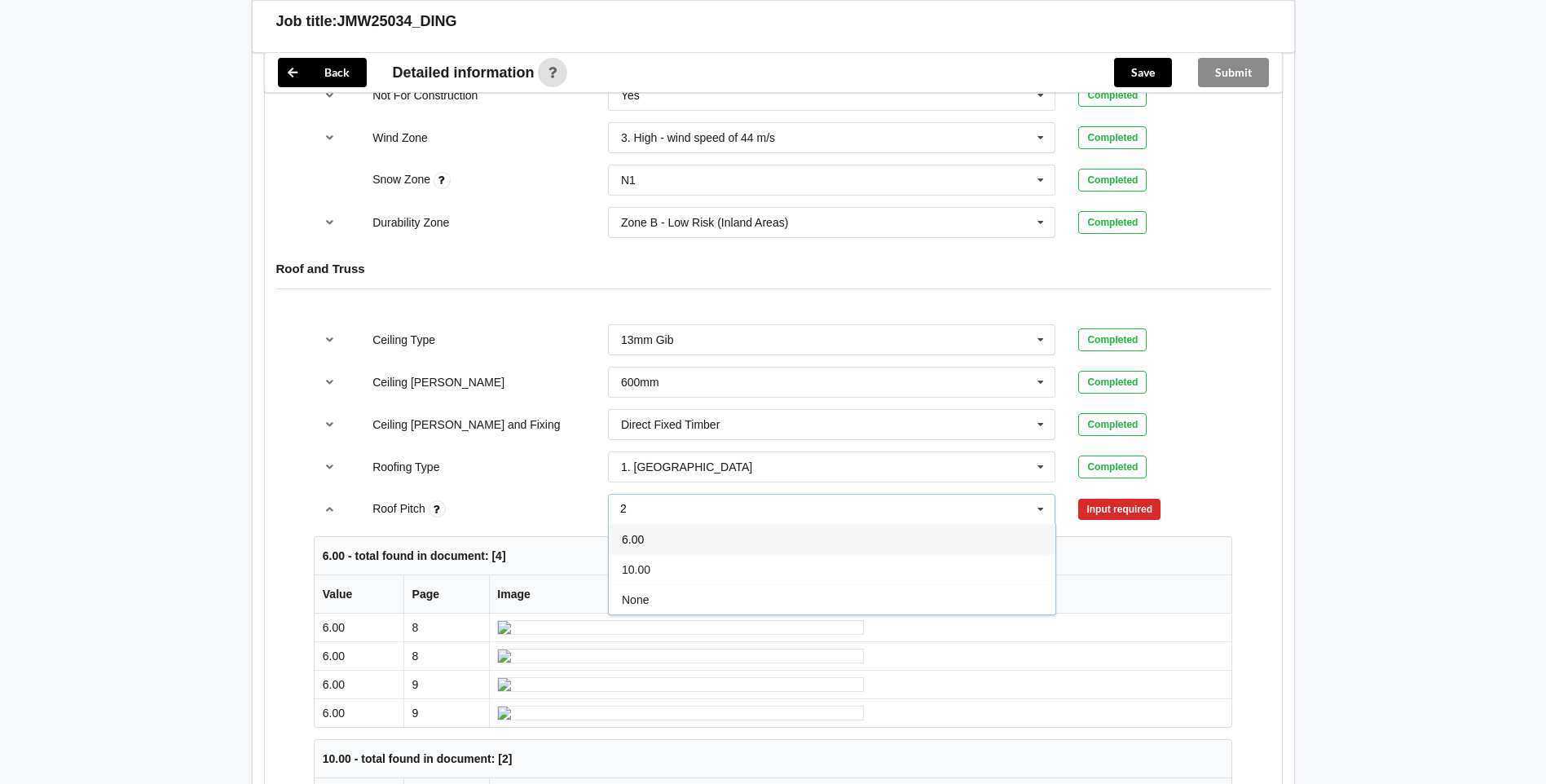
type input "25"
click at [1158, 507] on button "Confirm input" at bounding box center [1127, 508] width 97 height 27
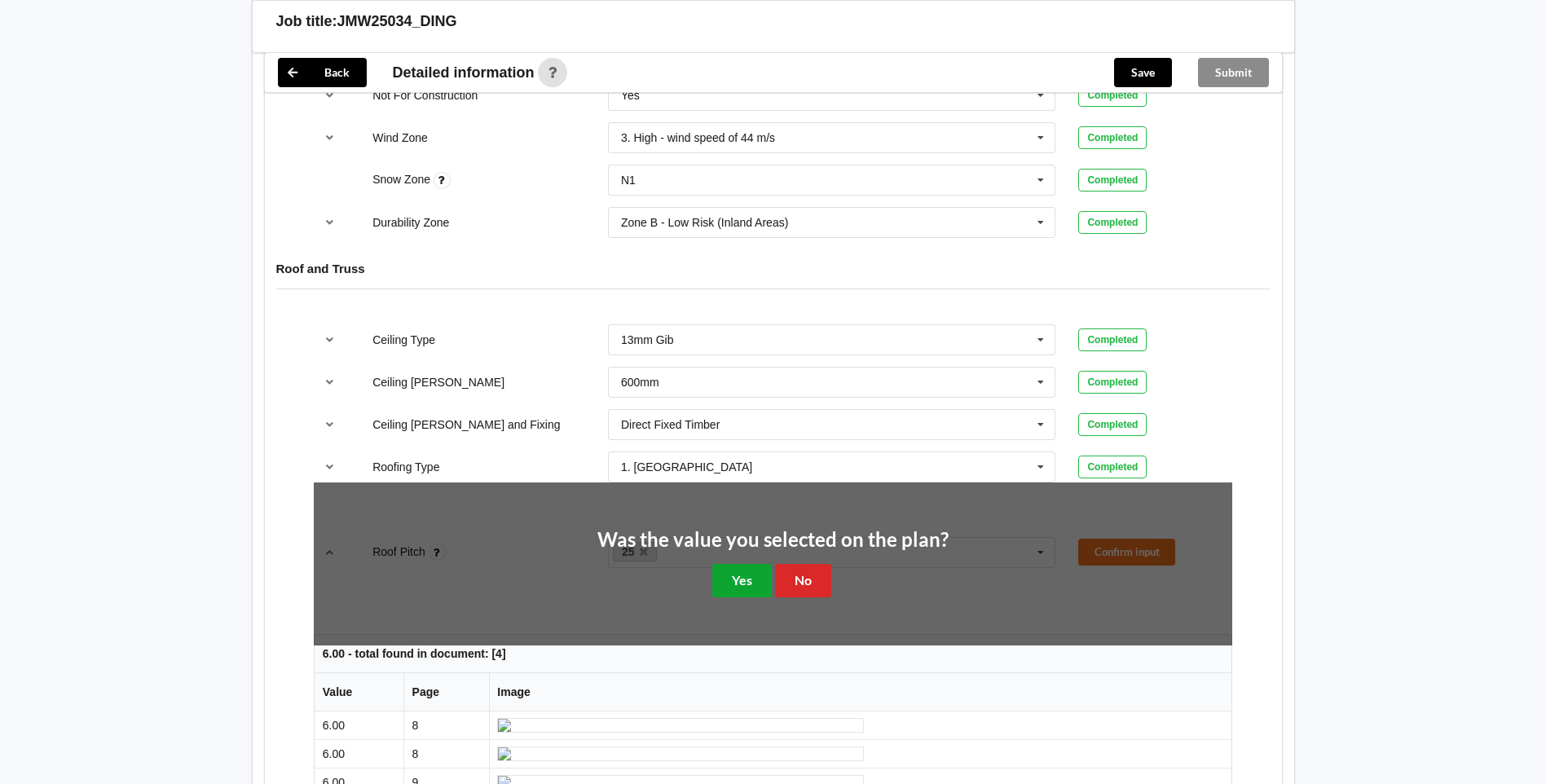
click at [727, 575] on button "Yes" at bounding box center [742, 580] width 59 height 34
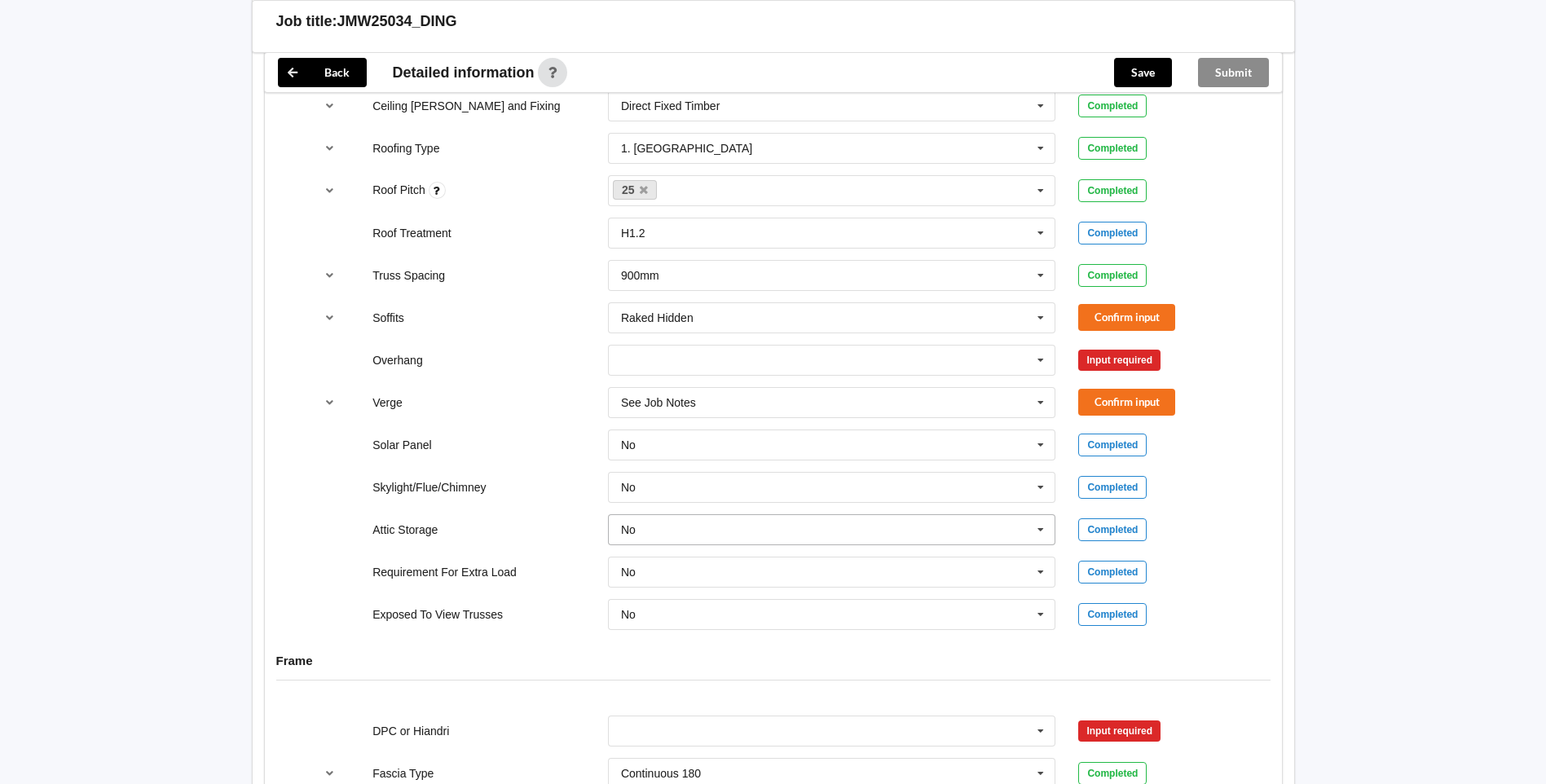
scroll to position [1140, 0]
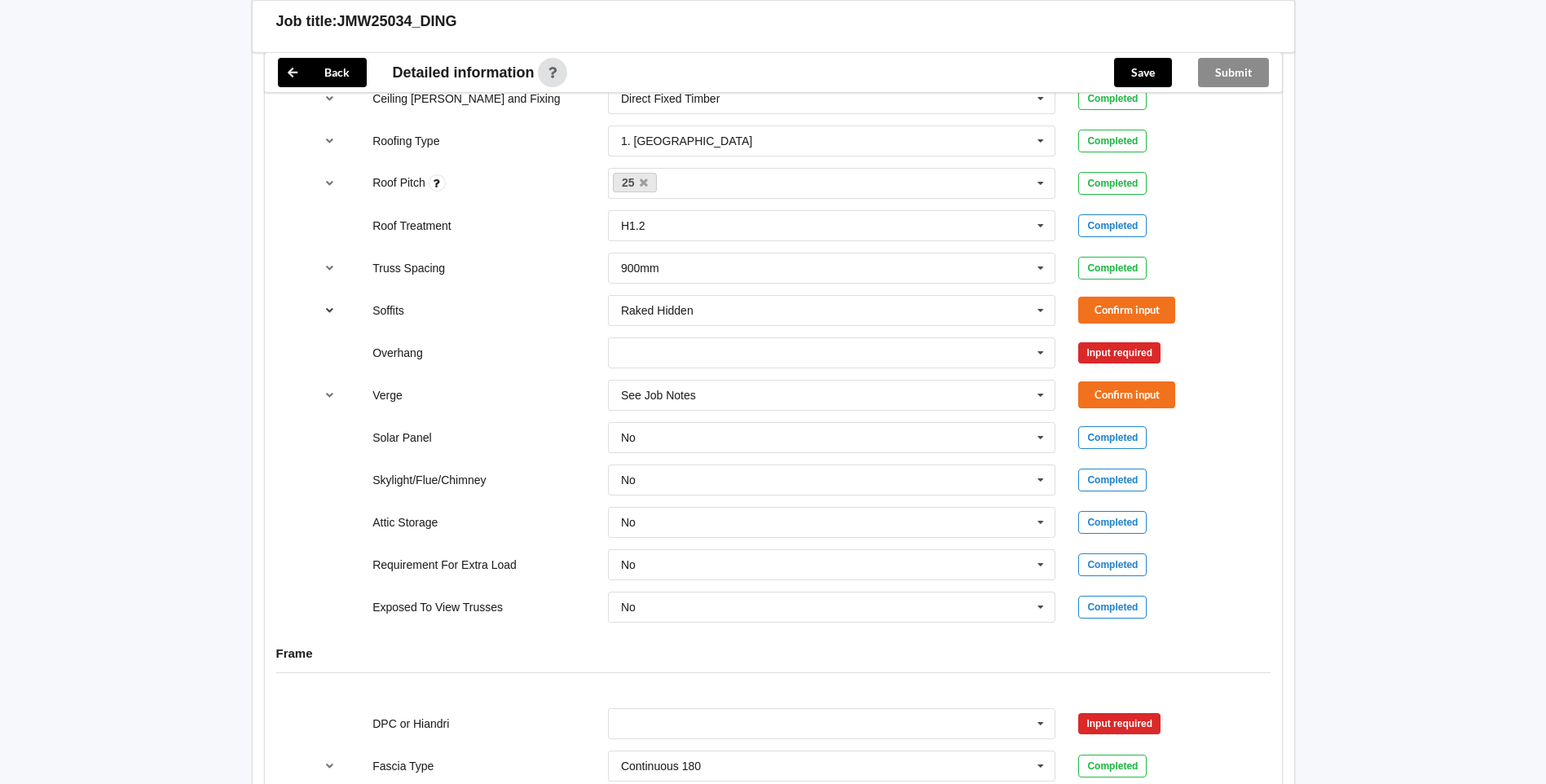
click at [339, 323] on button "reference-toggle" at bounding box center [329, 310] width 32 height 30
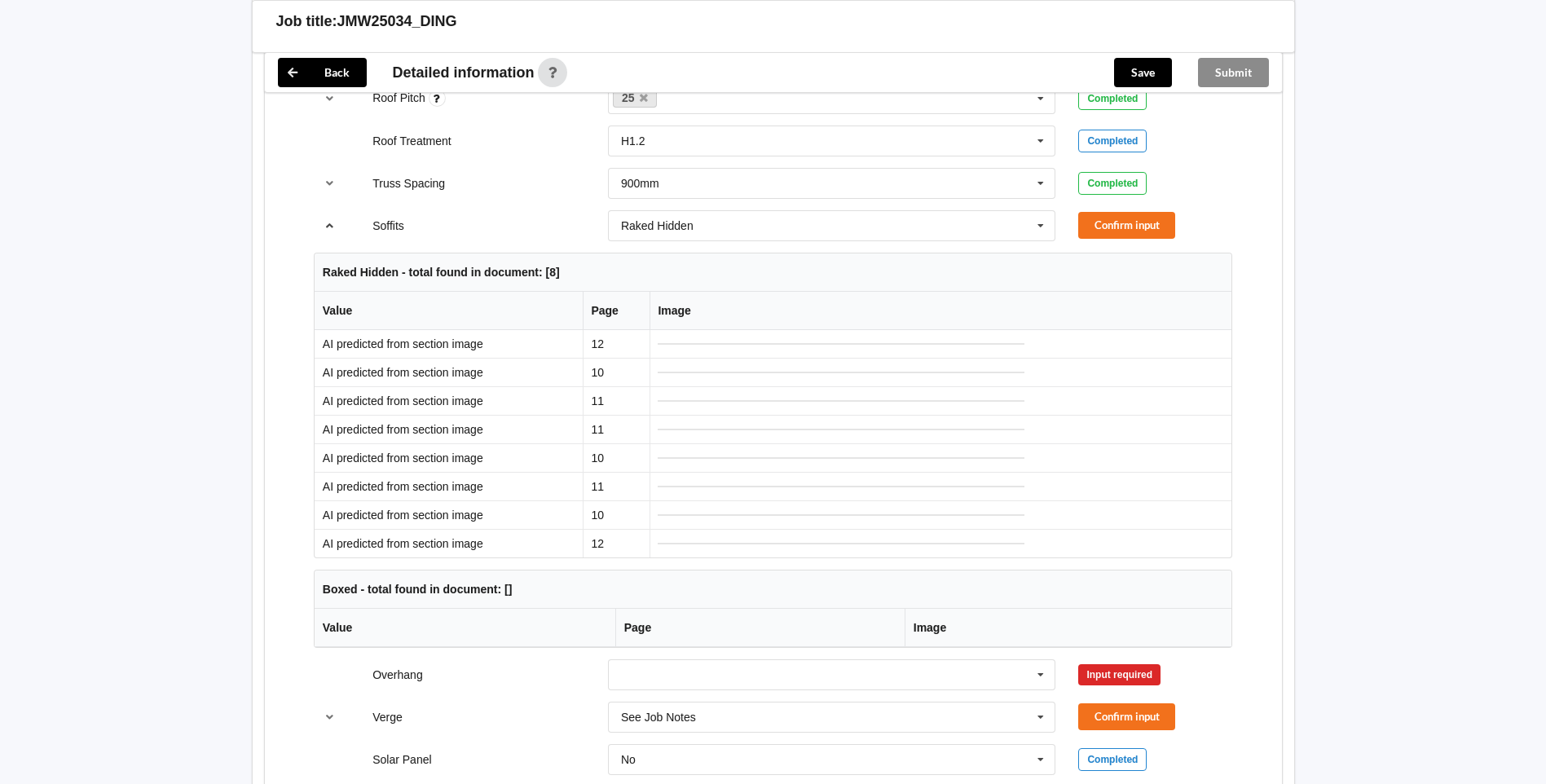
scroll to position [1222, 0]
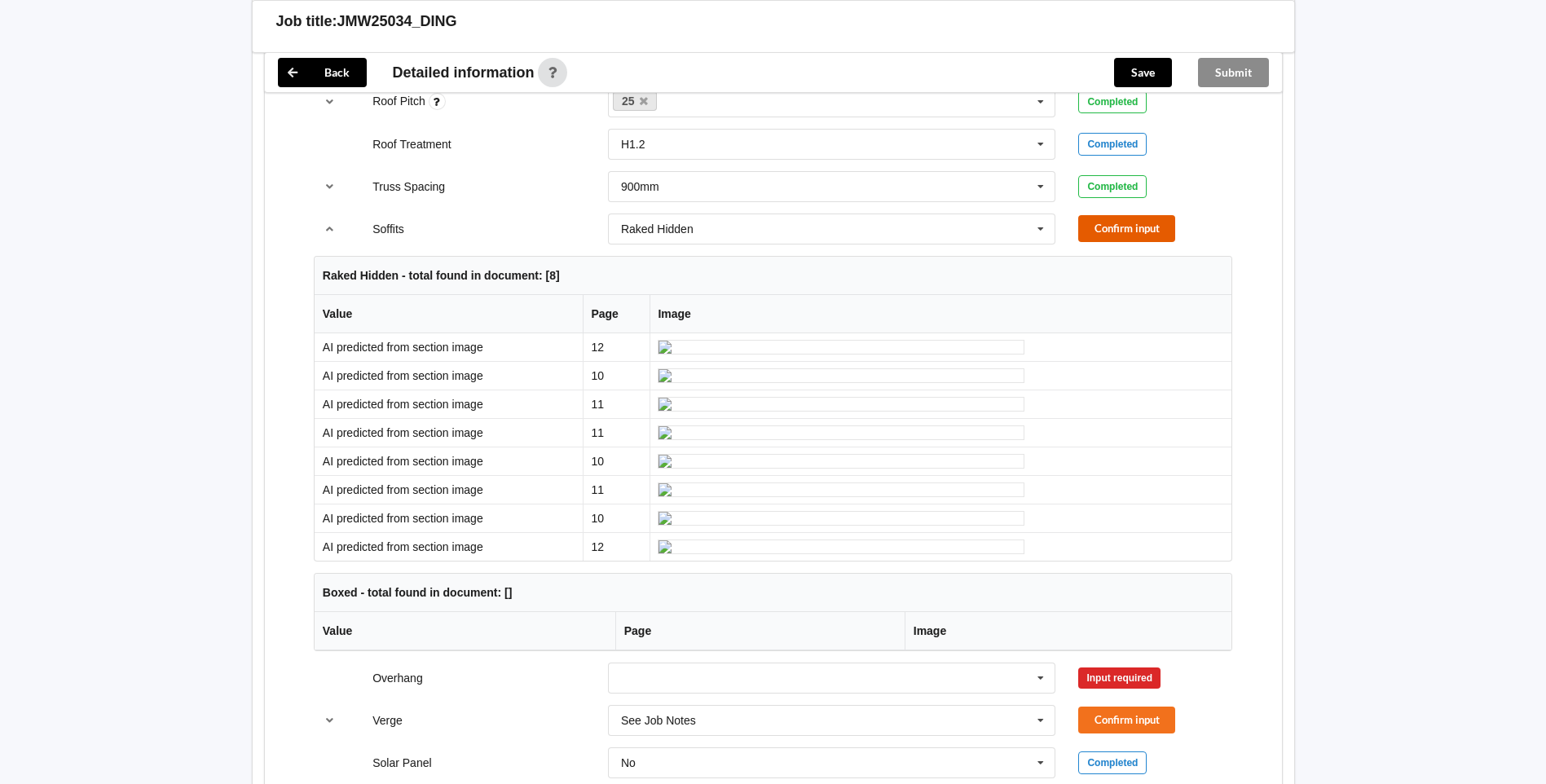
click at [1100, 228] on button "Confirm input" at bounding box center [1127, 227] width 97 height 27
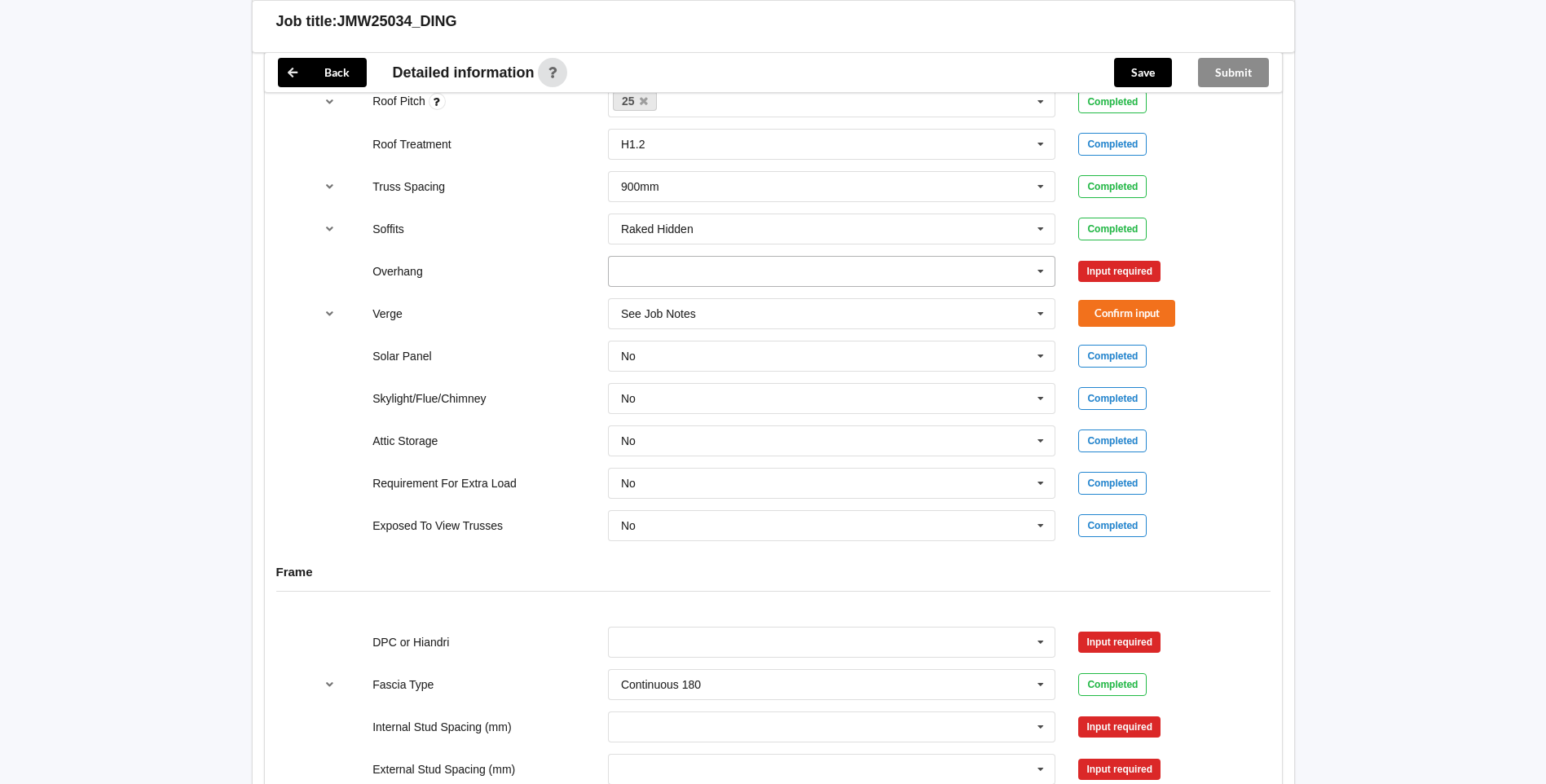
click at [1030, 269] on icon at bounding box center [1041, 272] width 25 height 30
drag, startPoint x: 808, startPoint y: 361, endPoint x: 1047, endPoint y: 292, distance: 248.8
click at [809, 361] on div "600mm" at bounding box center [831, 361] width 446 height 30
click at [1137, 276] on button "Confirm input" at bounding box center [1127, 270] width 97 height 27
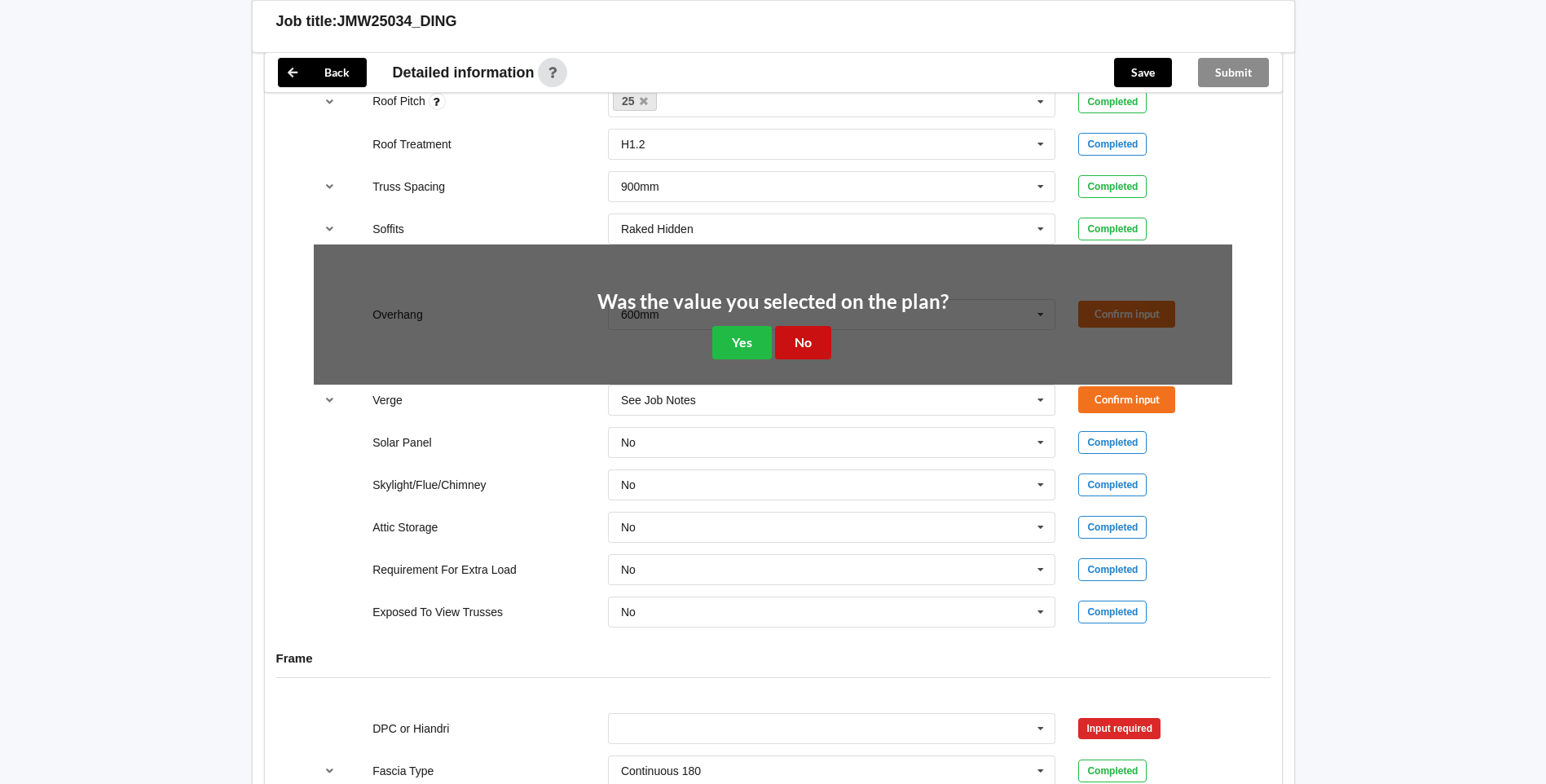
click at [826, 342] on button "No" at bounding box center [802, 343] width 56 height 34
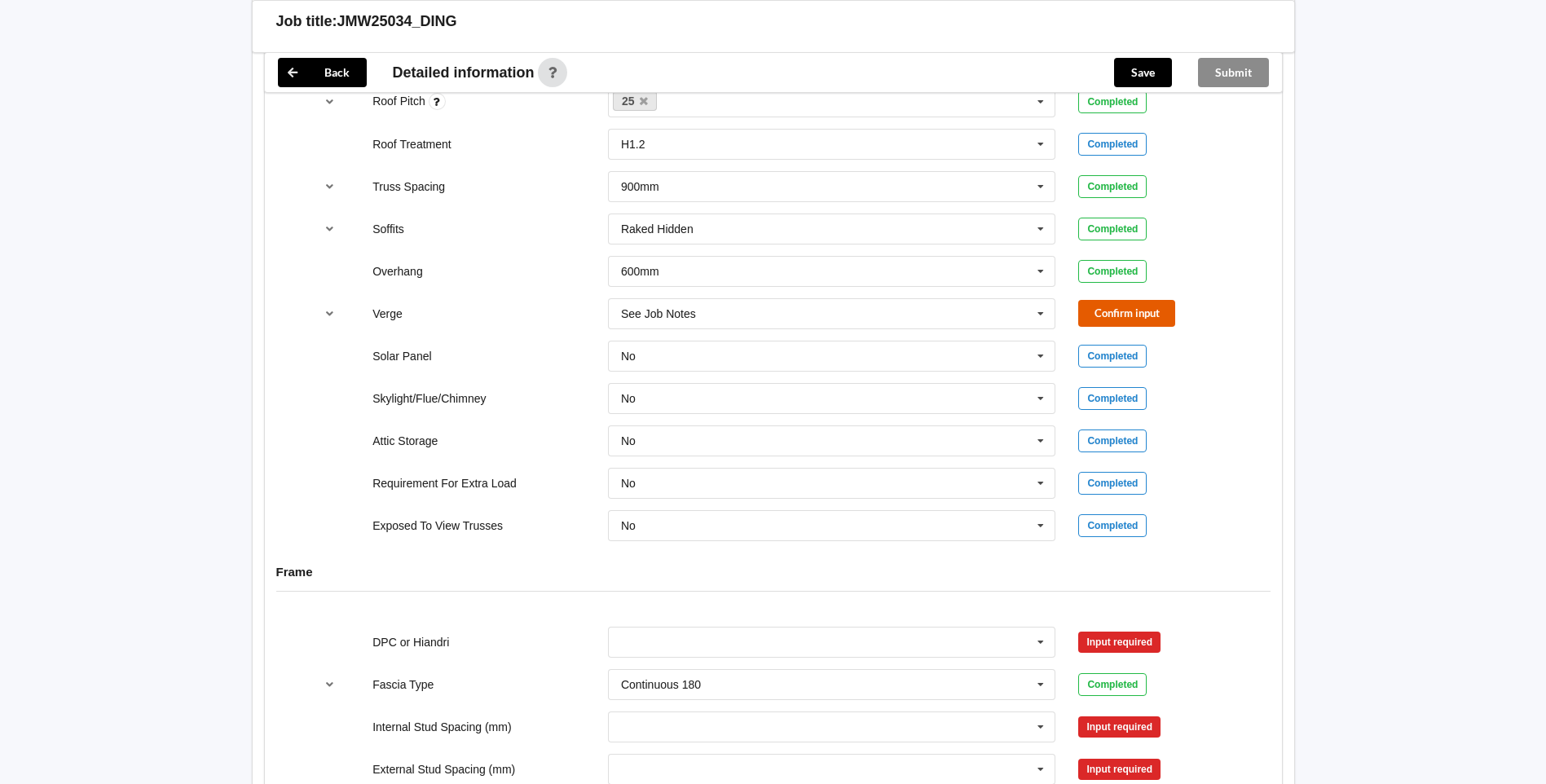
click at [1161, 316] on button "Confirm input" at bounding box center [1127, 312] width 97 height 27
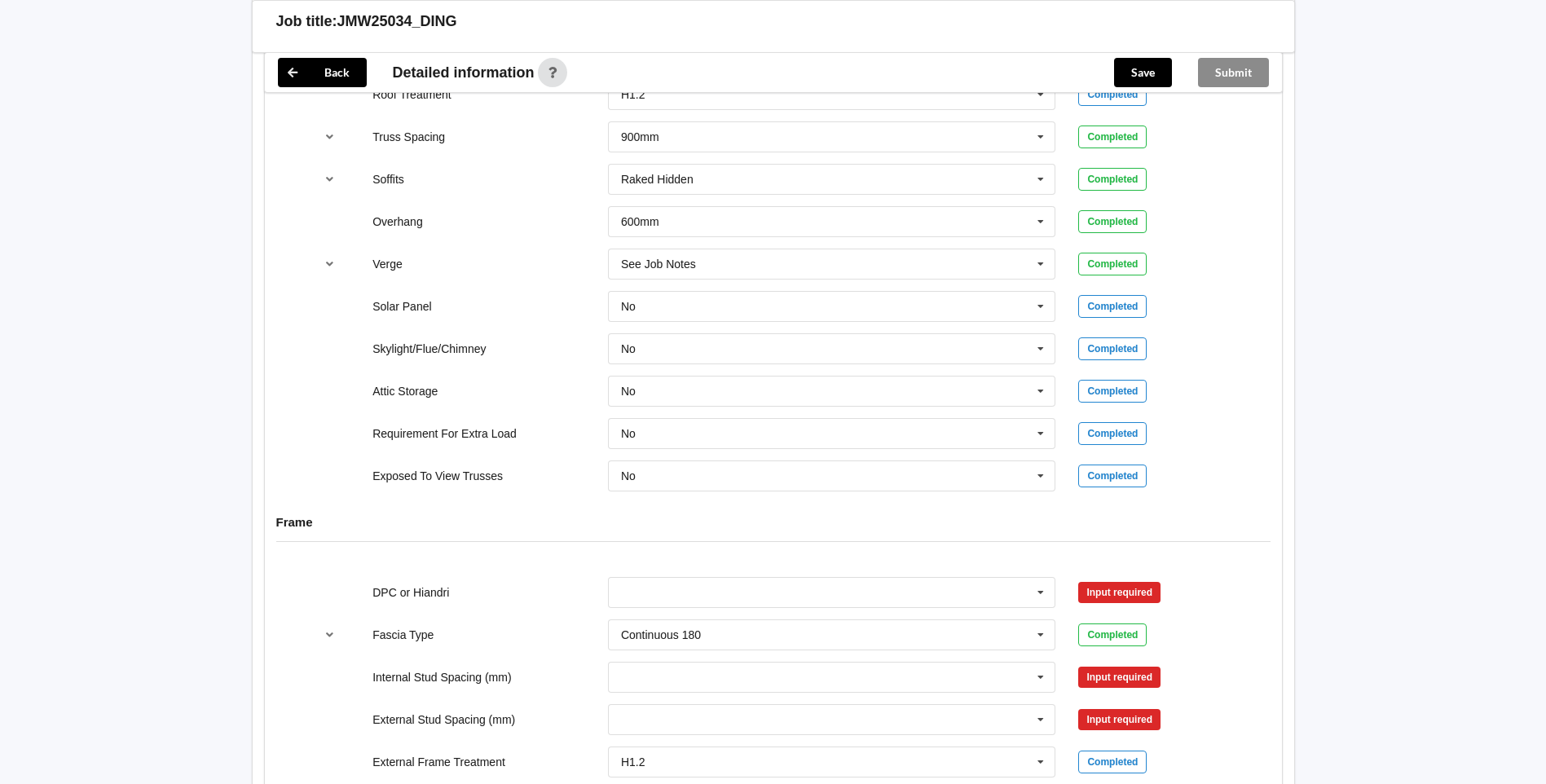
scroll to position [1629, 0]
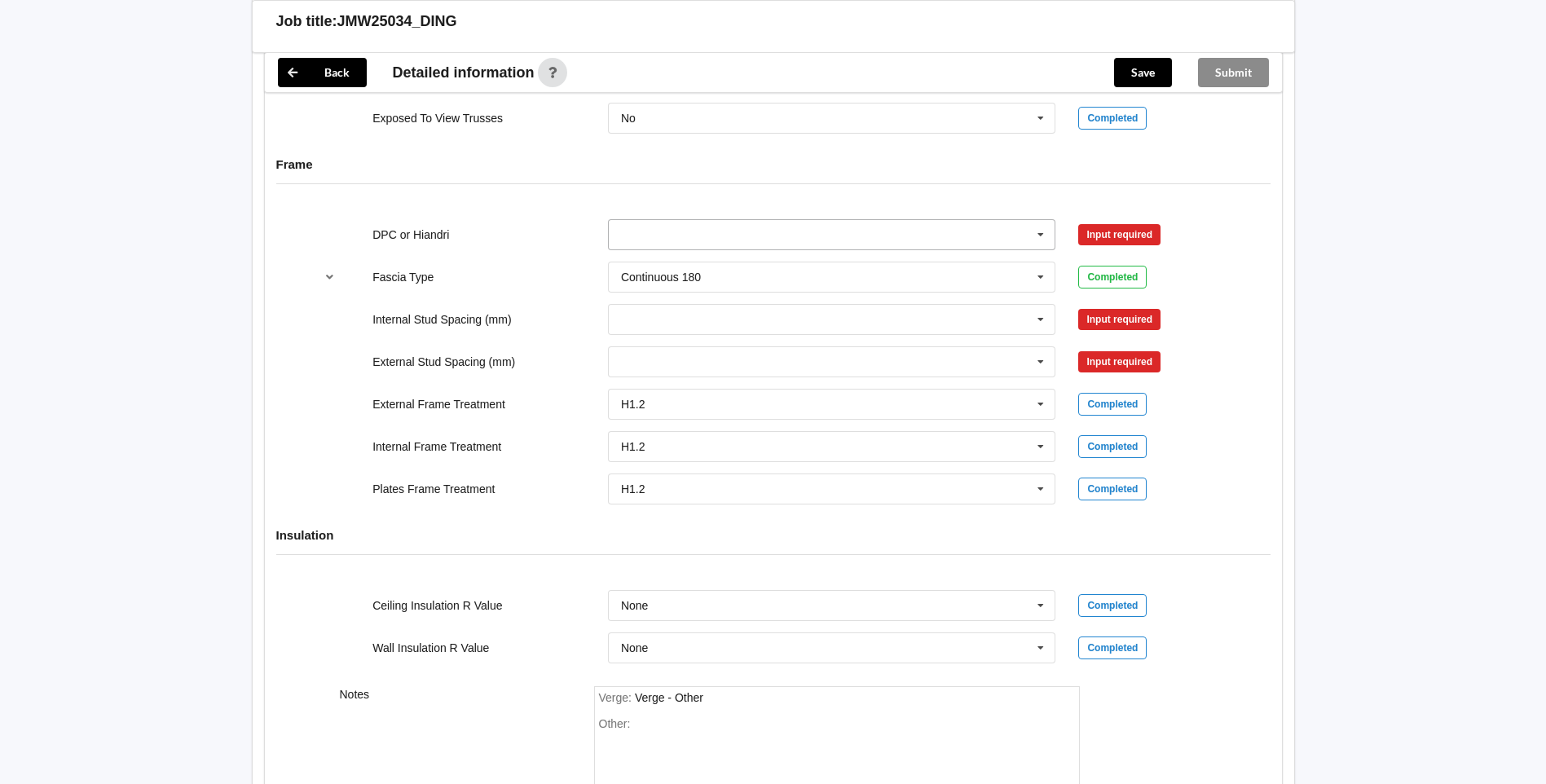
click at [1024, 233] on input "text" at bounding box center [832, 234] width 446 height 30
click at [760, 262] on div "DPC Fitted" at bounding box center [831, 264] width 446 height 30
click at [1094, 228] on button "Confirm input" at bounding box center [1127, 233] width 97 height 27
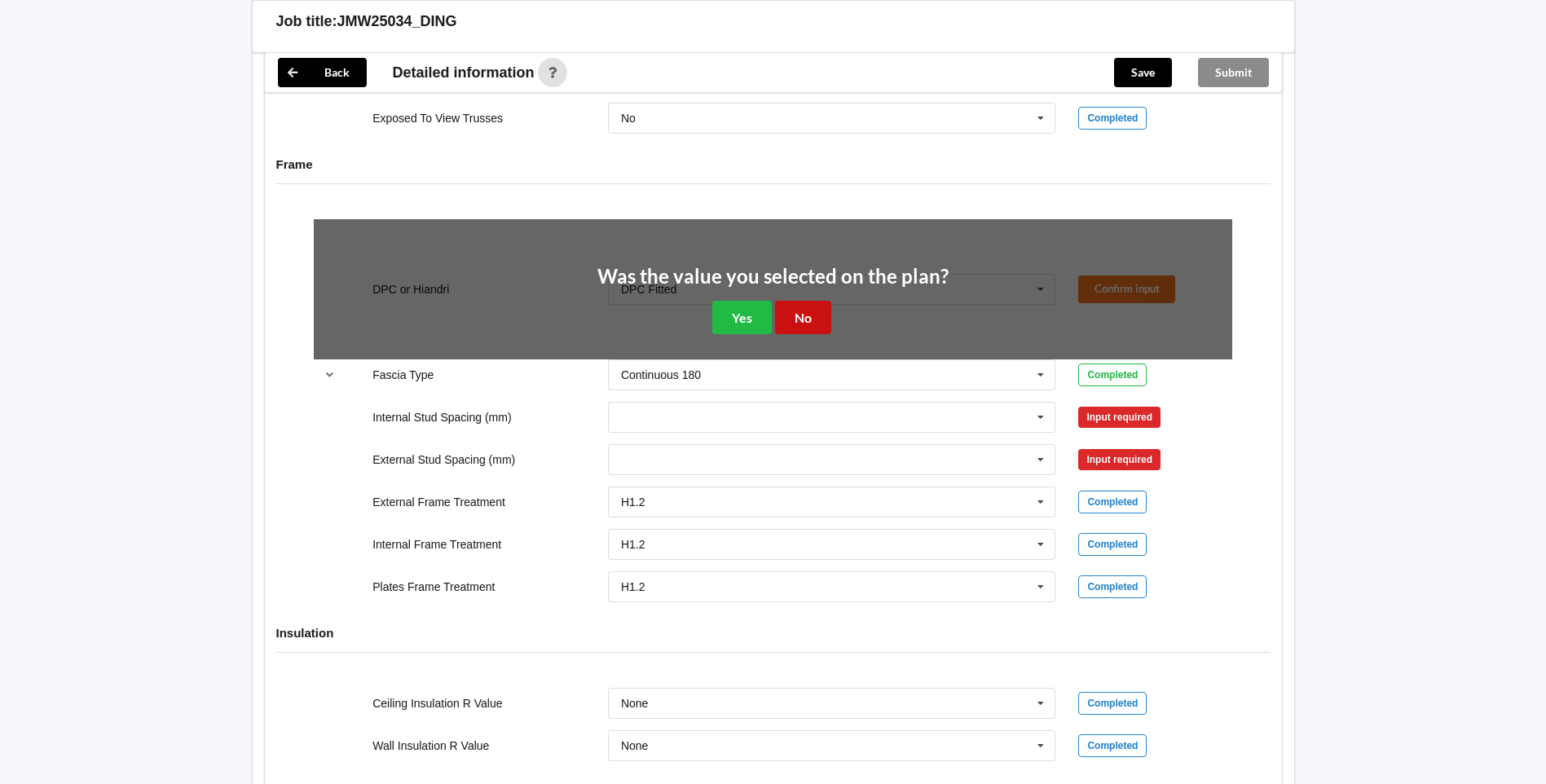
click at [791, 322] on button "No" at bounding box center [802, 317] width 56 height 34
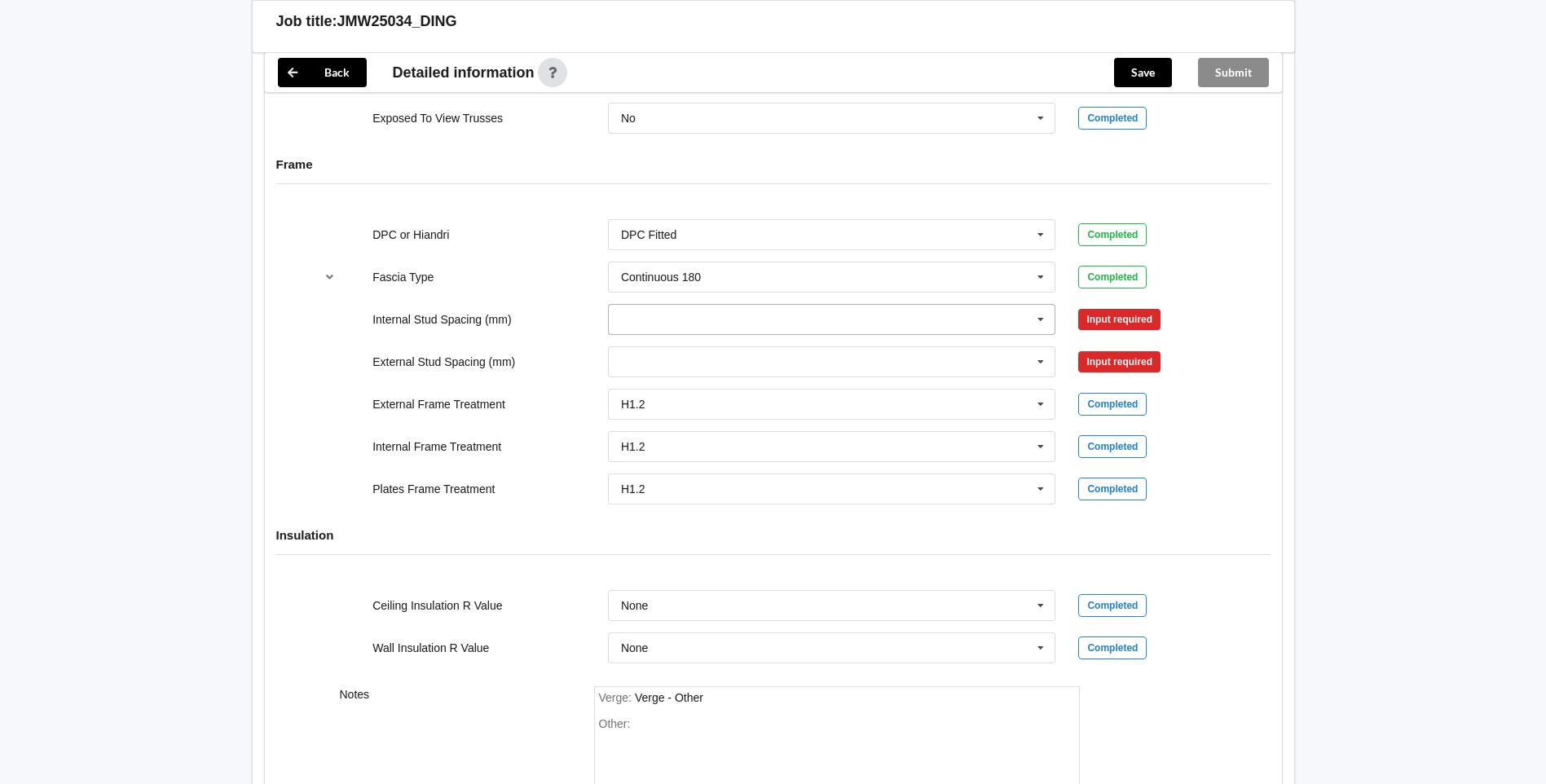
click at [1052, 312] on input "text" at bounding box center [832, 319] width 446 height 30
drag, startPoint x: 792, startPoint y: 468, endPoint x: 937, endPoint y: 406, distance: 157.7
click at [792, 468] on div "600" at bounding box center [831, 470] width 446 height 30
click at [1134, 324] on button "Confirm input" at bounding box center [1127, 318] width 97 height 27
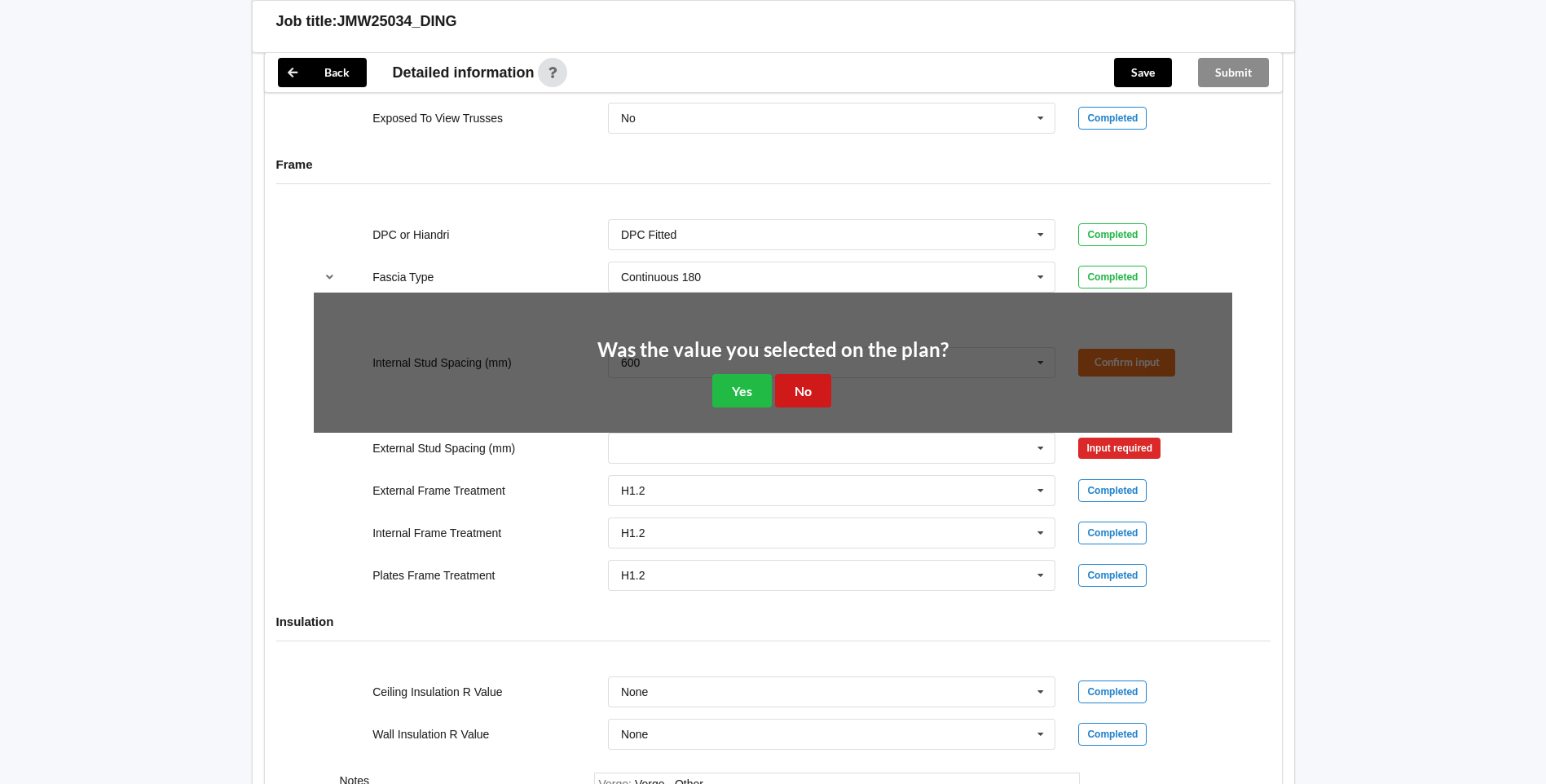
drag, startPoint x: 811, startPoint y: 414, endPoint x: 813, endPoint y: 405, distance: 9.2
click at [811, 413] on div "Was the value you selected on the plan? Yes No" at bounding box center [773, 374] width 918 height 163
click at [815, 400] on button "No" at bounding box center [802, 391] width 56 height 34
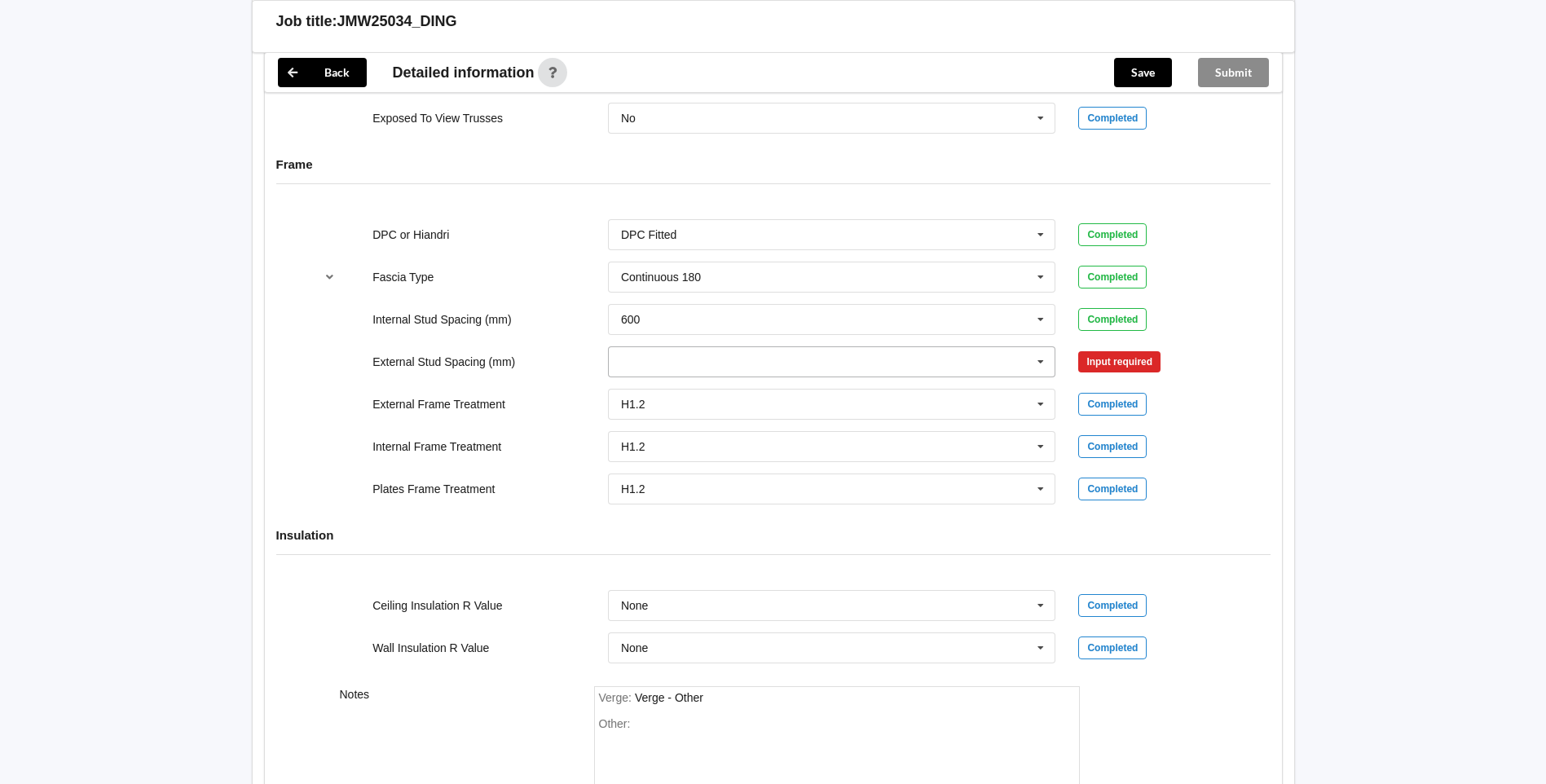
click at [1034, 364] on icon at bounding box center [1041, 362] width 25 height 30
click at [794, 517] on div "600" at bounding box center [831, 512] width 446 height 30
click at [1106, 354] on button "Confirm input" at bounding box center [1127, 361] width 97 height 27
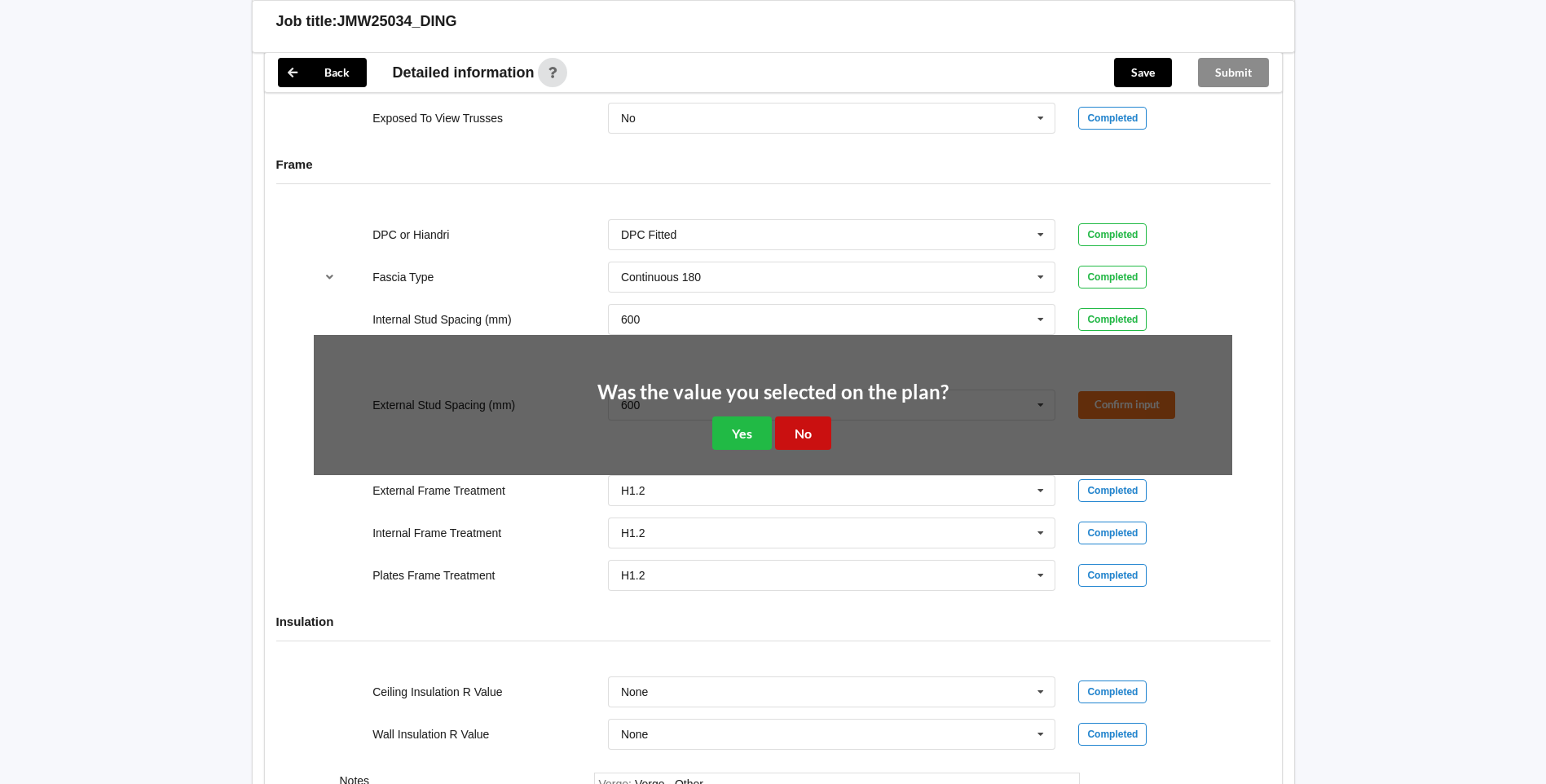
click at [822, 437] on button "No" at bounding box center [802, 433] width 56 height 34
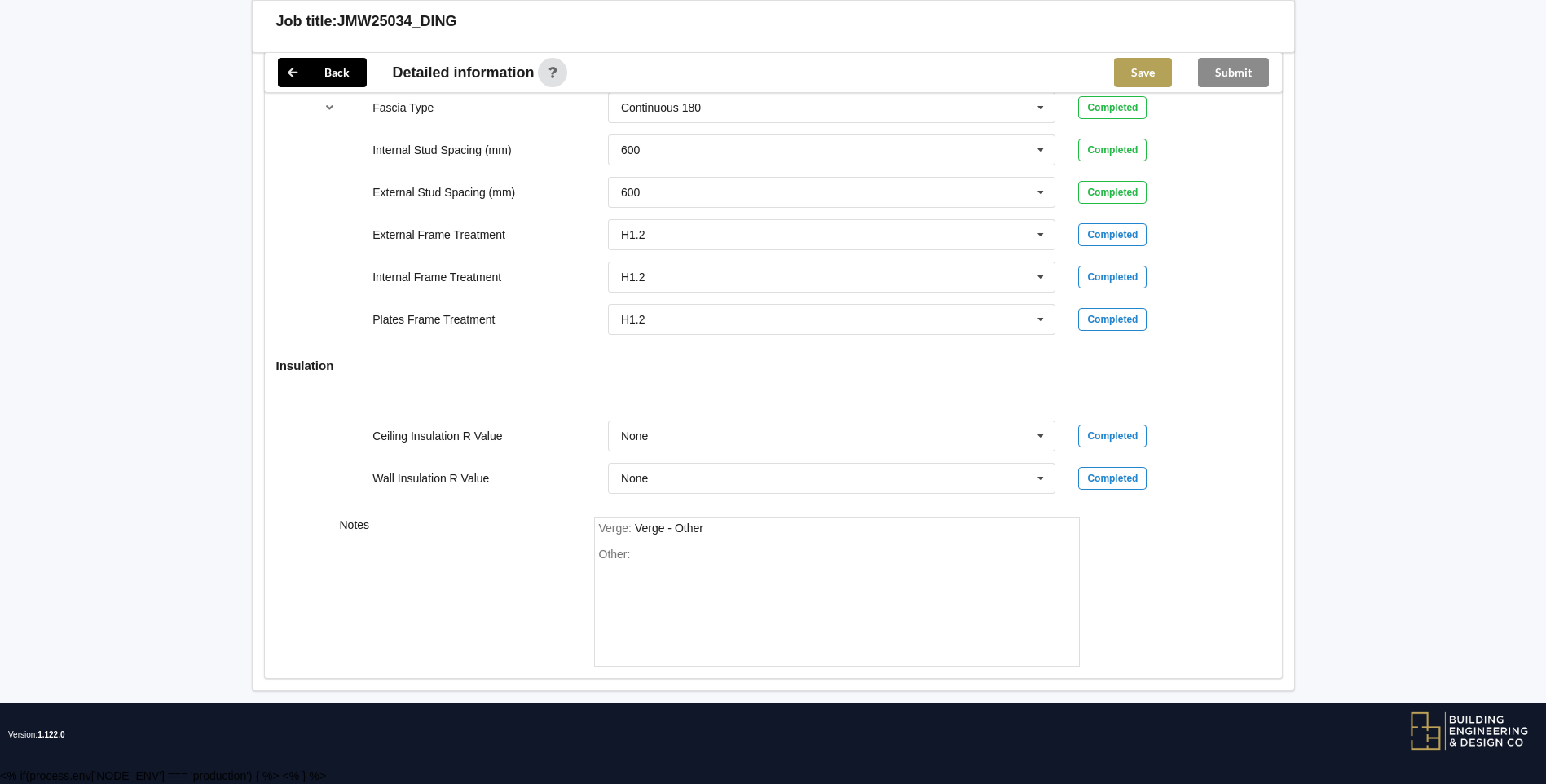
click at [1156, 81] on button "Save" at bounding box center [1142, 72] width 57 height 30
click at [1215, 69] on button "Submit" at bounding box center [1233, 72] width 71 height 30
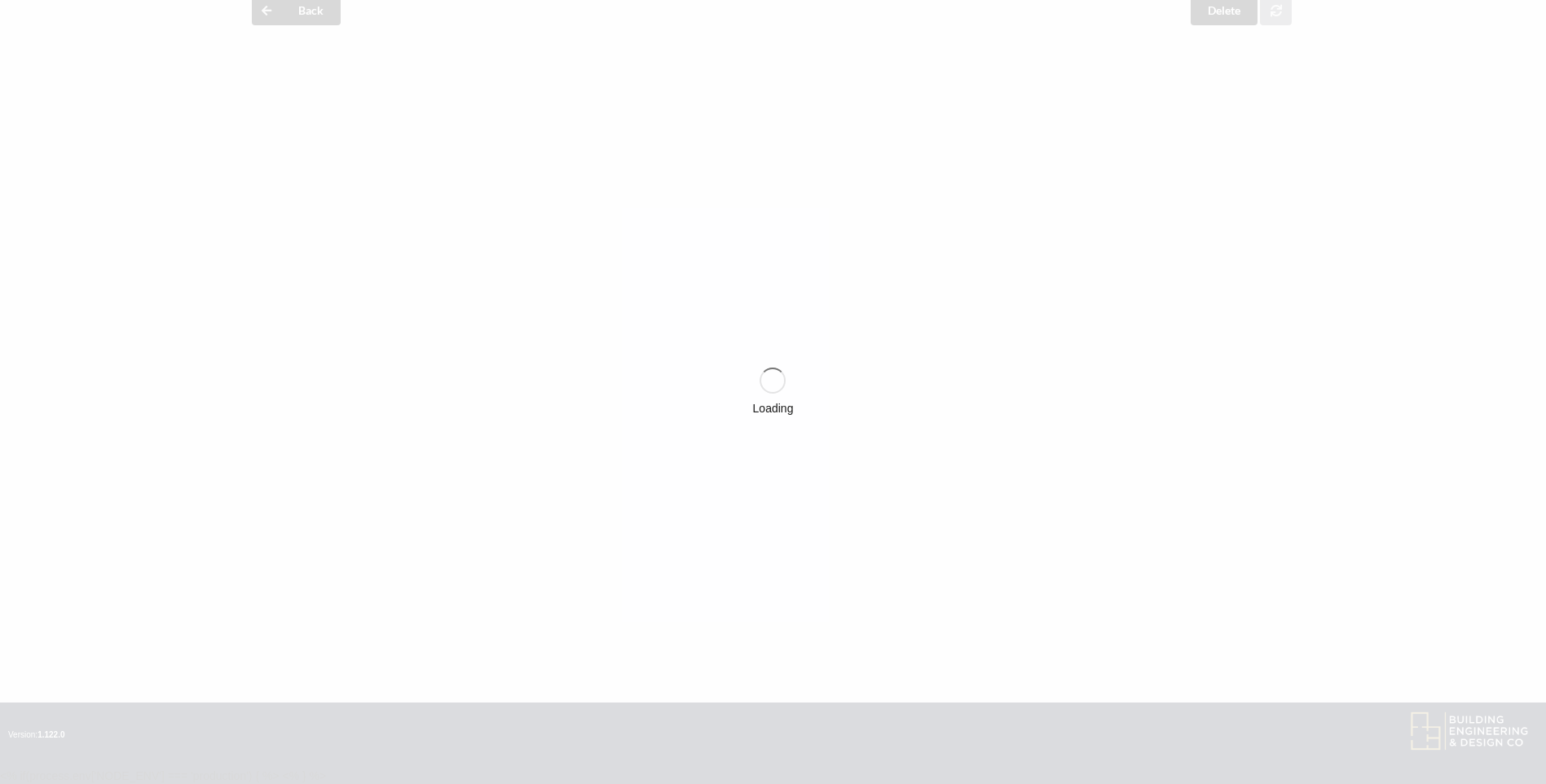
scroll to position [1723, 0]
